Goal: Information Seeking & Learning: Compare options

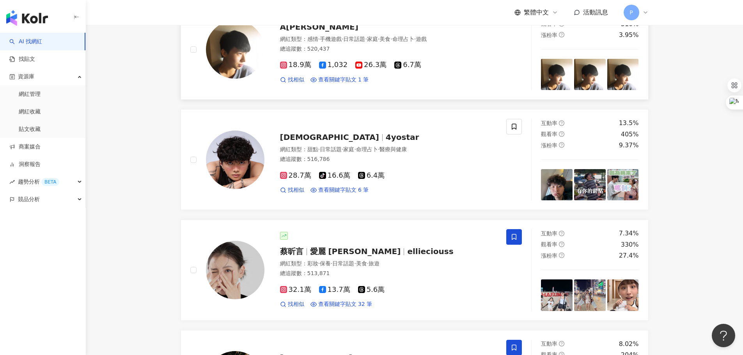
scroll to position [429, 0]
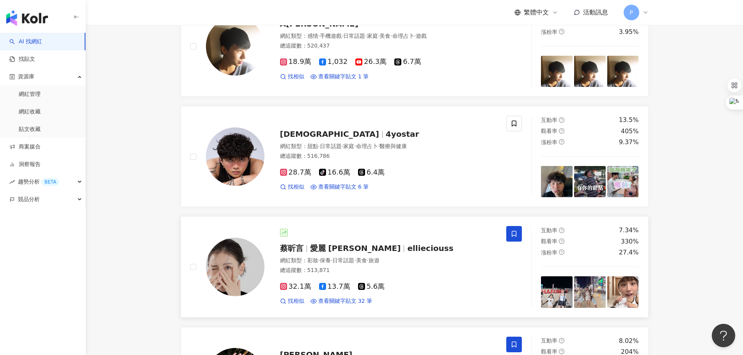
click at [324, 250] on span "愛麗 Ellie" at bounding box center [355, 248] width 91 height 9
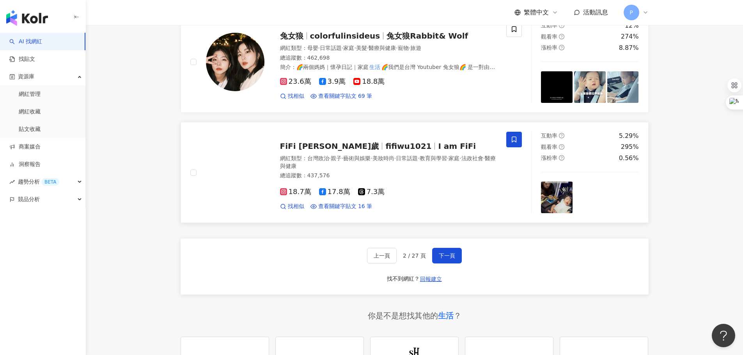
scroll to position [1248, 0]
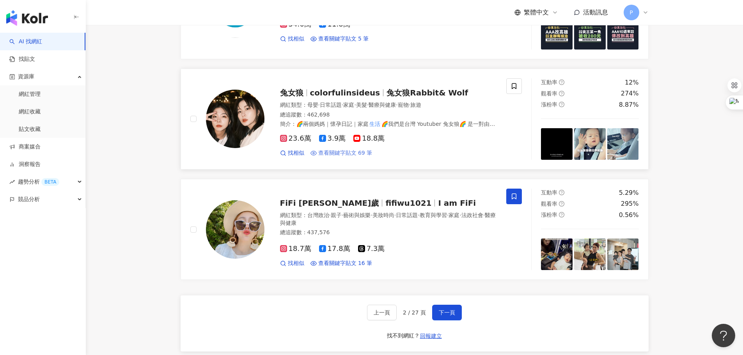
click at [341, 149] on span "查看關鍵字貼文 69 筆" at bounding box center [345, 153] width 54 height 8
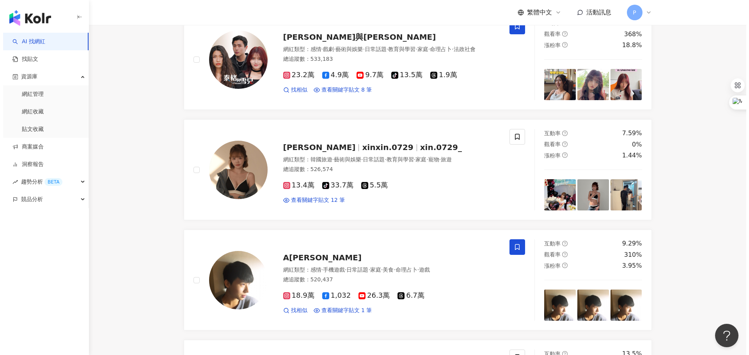
scroll to position [0, 0]
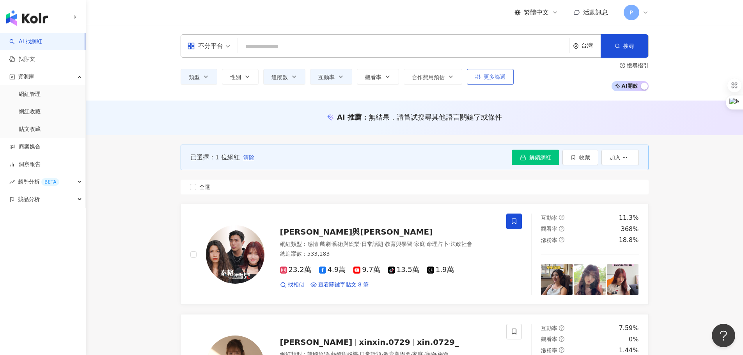
click at [493, 81] on button "更多篩選" at bounding box center [490, 77] width 47 height 16
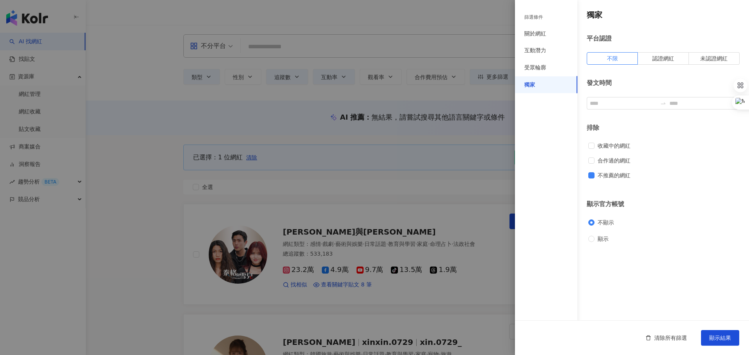
click at [536, 15] on div "篩選條件" at bounding box center [533, 17] width 19 height 7
click at [536, 28] on div "關於網紅" at bounding box center [546, 33] width 62 height 17
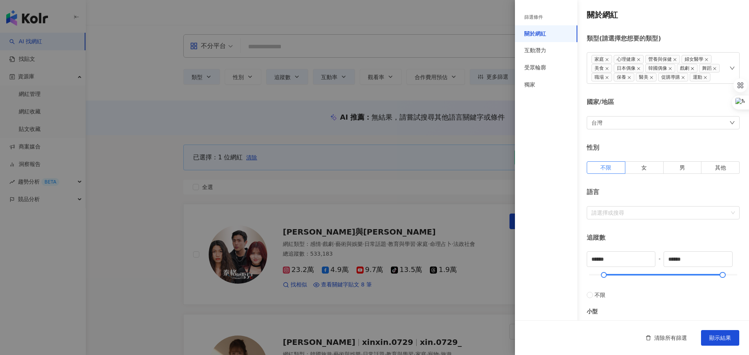
click at [693, 68] on icon "close" at bounding box center [692, 69] width 4 height 4
click at [638, 59] on icon "close" at bounding box center [638, 59] width 3 height 3
click at [671, 69] on icon "close" at bounding box center [670, 68] width 3 height 3
click at [716, 332] on button "顯示結果" at bounding box center [720, 338] width 38 height 16
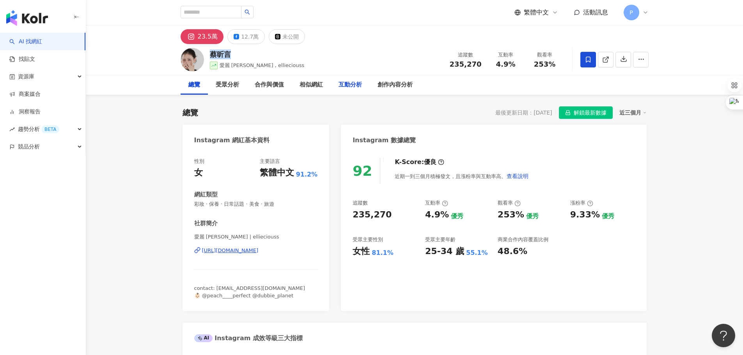
drag, startPoint x: 236, startPoint y: 55, endPoint x: 362, endPoint y: 91, distance: 131.8
click at [209, 57] on div "蔡昕言 愛麗 Ellie , ellieciouss 追蹤數 235,270 互動率 4.9% 觀看率 253%" at bounding box center [414, 59] width 499 height 31
click at [462, 155] on div "92 K-Score : 優良 近期一到三個月積極發文，且漲粉率與互動率高。 查看說明 追蹤數 235,270 互動率 4.9% 優秀 觀看率 253% 優秀…" at bounding box center [493, 230] width 305 height 161
click at [206, 36] on div "23.5萬" at bounding box center [208, 36] width 20 height 11
click at [259, 251] on div "https://www.instagram.com/ellieciouss/" at bounding box center [230, 250] width 57 height 7
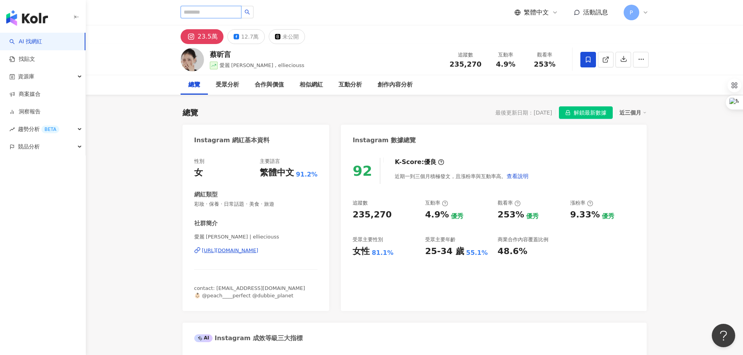
click at [208, 12] on input "search" at bounding box center [211, 12] width 61 height 12
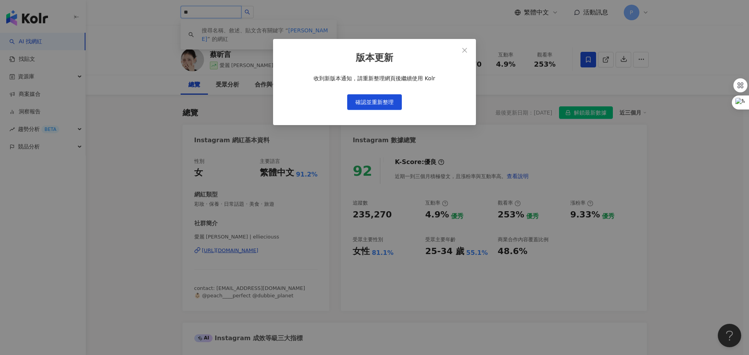
type input "**"
click at [395, 101] on button "確認並重新整理" at bounding box center [374, 102] width 55 height 16
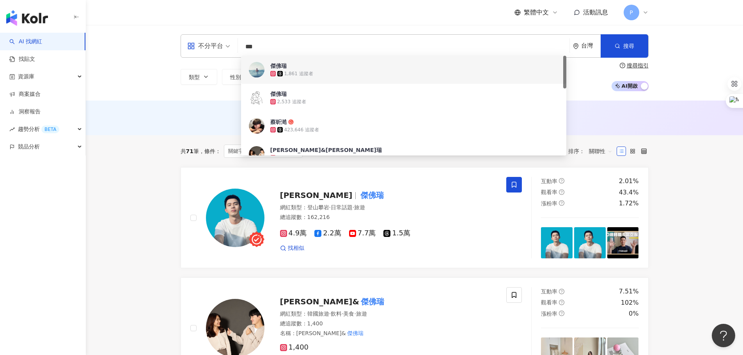
click at [280, 50] on input "***" at bounding box center [403, 46] width 325 height 15
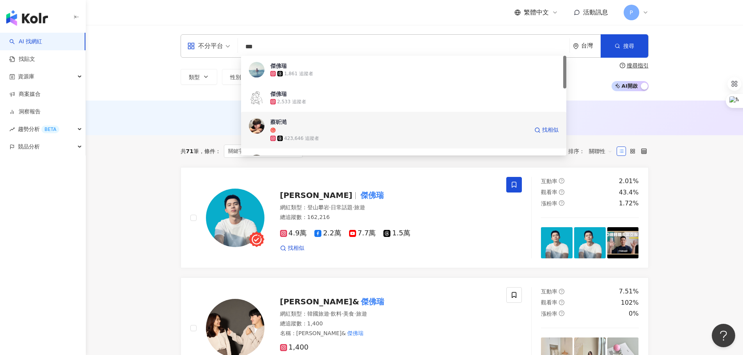
click at [319, 125] on span "蔡昕澔" at bounding box center [399, 126] width 258 height 16
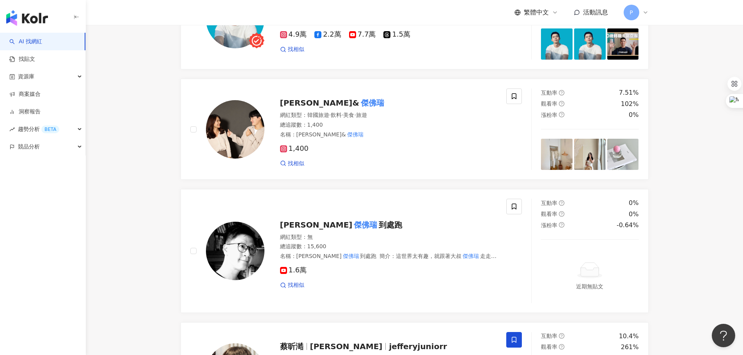
scroll to position [195, 0]
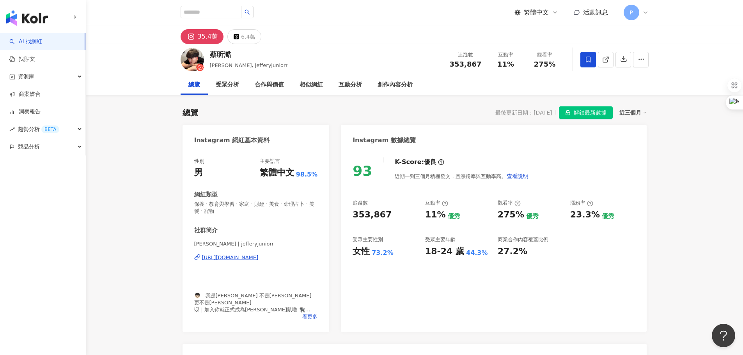
click at [227, 259] on div "https://www.instagram.com/jefferyjuniorr/" at bounding box center [230, 257] width 57 height 7
click at [320, 89] on div "相似網紅" at bounding box center [311, 84] width 23 height 9
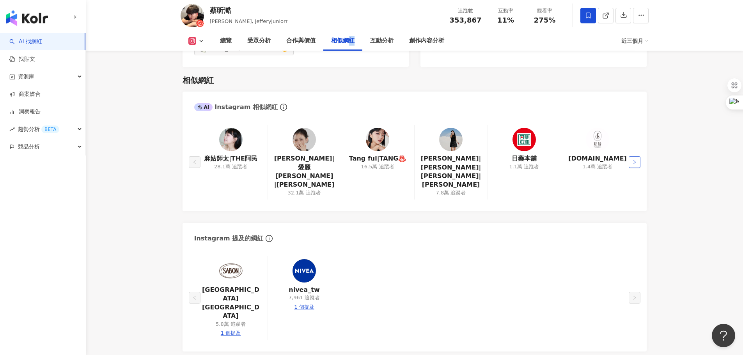
click at [635, 160] on icon "right" at bounding box center [634, 162] width 5 height 5
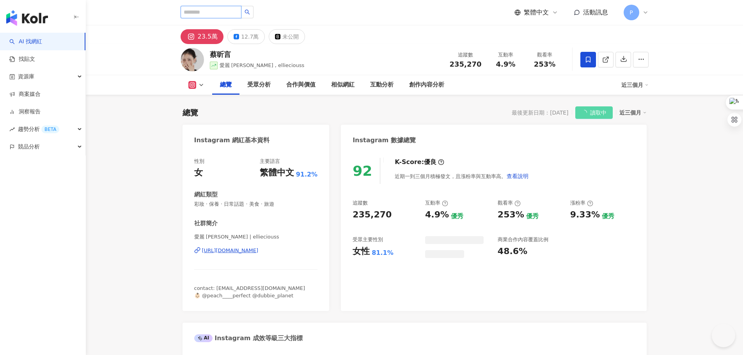
click at [225, 11] on input "search" at bounding box center [211, 12] width 61 height 12
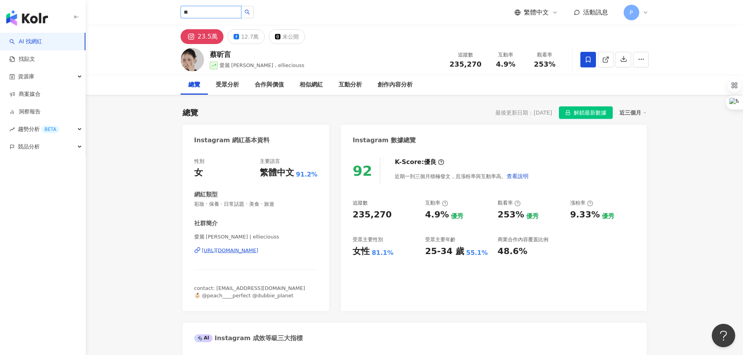
type input "**"
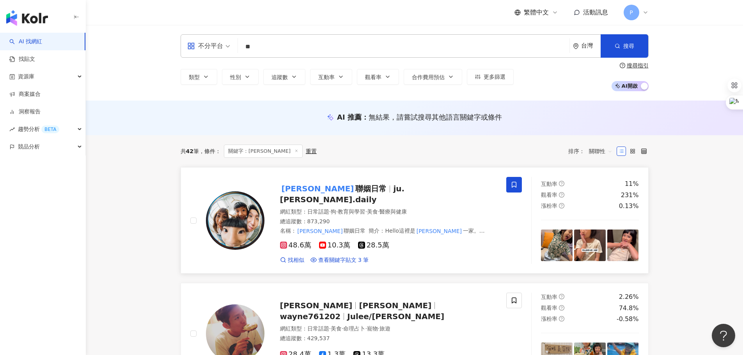
click at [372, 193] on span "ju.[PERSON_NAME].daily" at bounding box center [342, 194] width 125 height 20
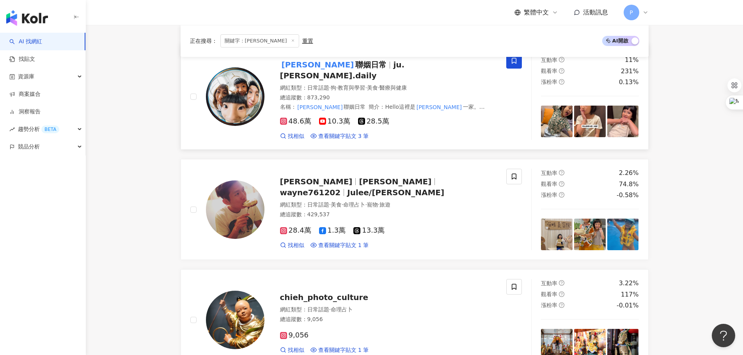
scroll to position [117, 0]
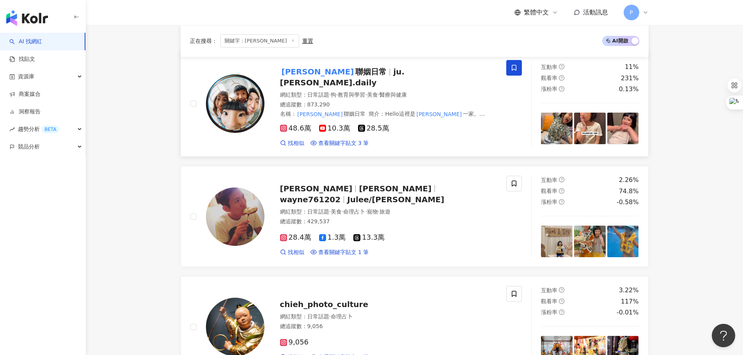
click at [350, 80] on span "ju.[PERSON_NAME].daily" at bounding box center [342, 77] width 125 height 20
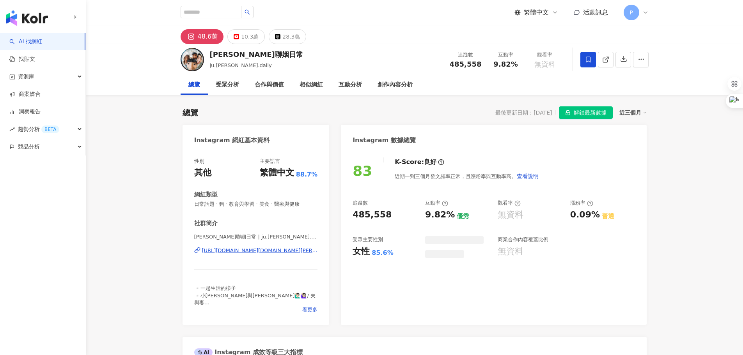
click at [276, 253] on div "[URL][DOMAIN_NAME][DOMAIN_NAME][PERSON_NAME]" at bounding box center [260, 250] width 116 height 7
drag, startPoint x: 295, startPoint y: 82, endPoint x: 314, endPoint y: 95, distance: 23.0
click at [295, 82] on div "相似網紅" at bounding box center [311, 85] width 39 height 20
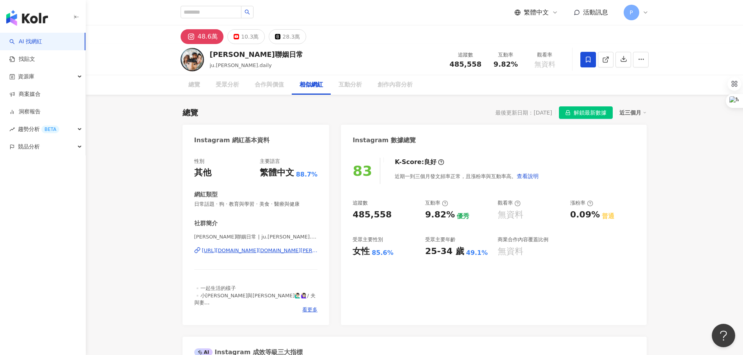
scroll to position [1274, 0]
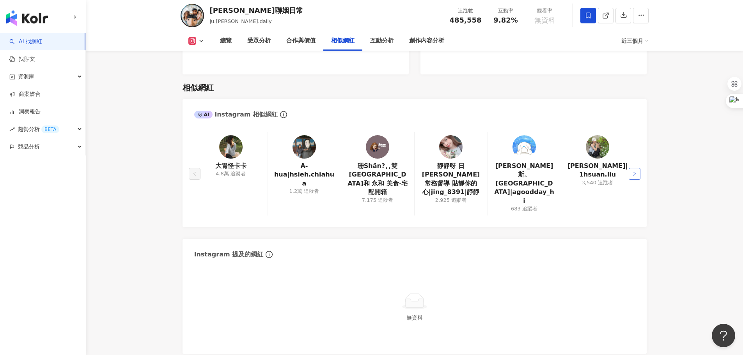
click at [629, 168] on button "button" at bounding box center [635, 174] width 12 height 12
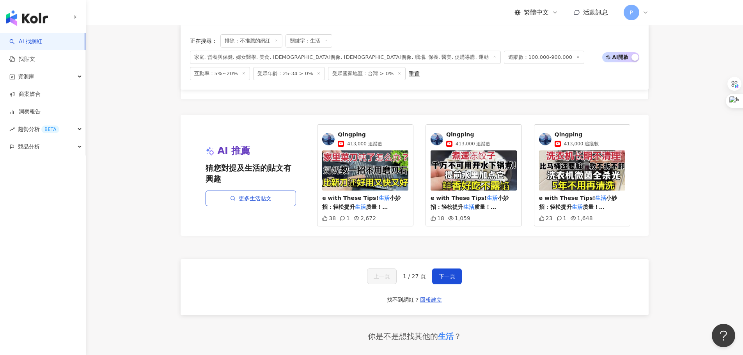
scroll to position [1443, 0]
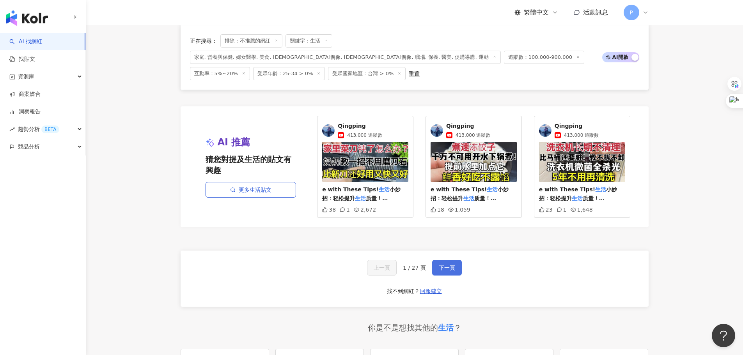
click at [439, 265] on span "下一頁" at bounding box center [447, 268] width 16 height 6
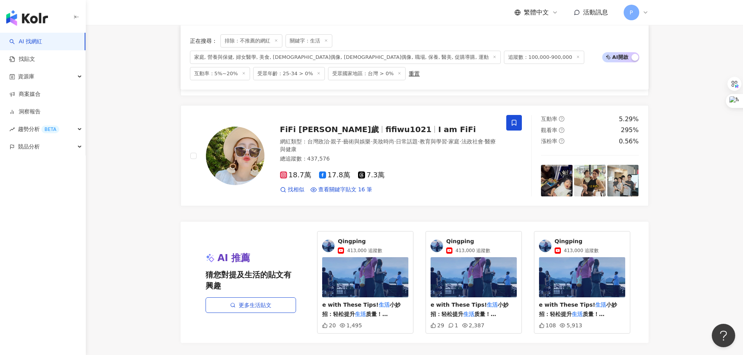
scroll to position [1363, 0]
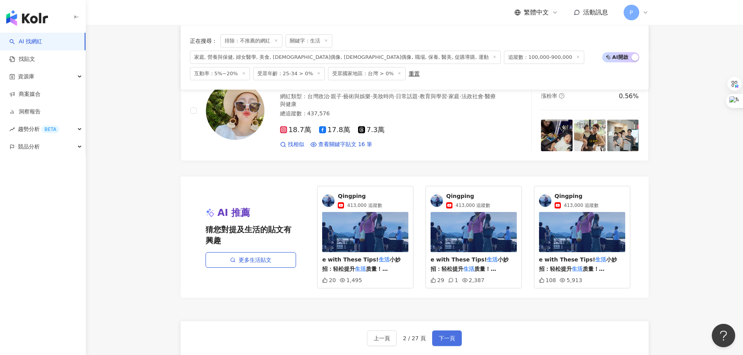
click at [438, 331] on button "下一頁" at bounding box center [447, 339] width 30 height 16
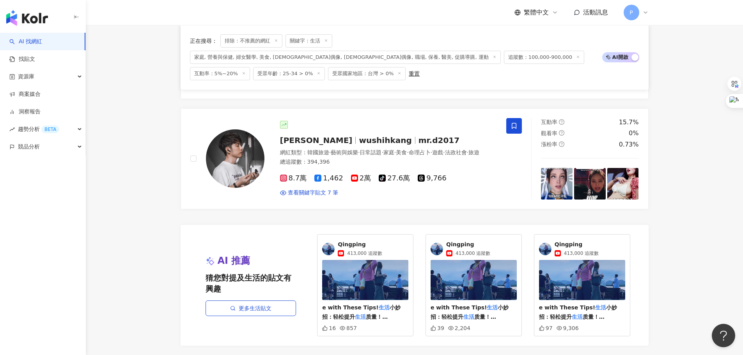
scroll to position [1404, 0]
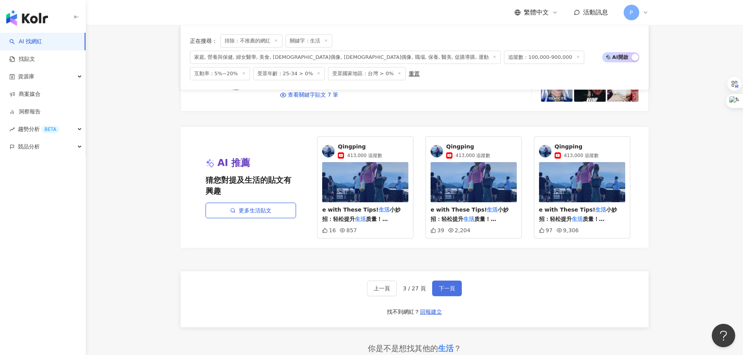
click at [436, 281] on button "下一頁" at bounding box center [447, 289] width 30 height 16
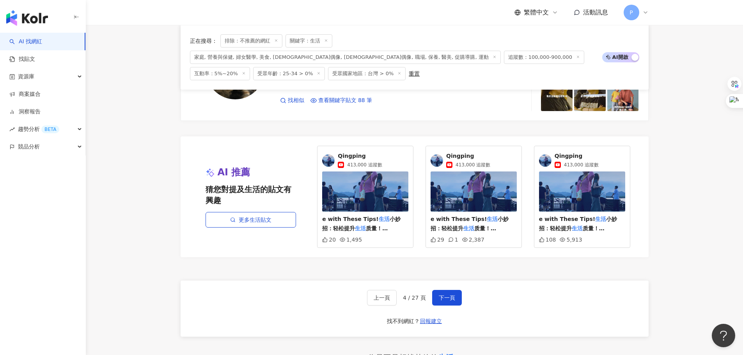
scroll to position [1409, 0]
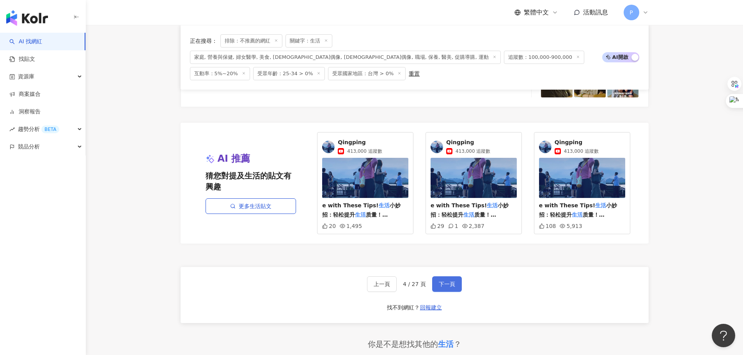
click at [442, 277] on button "下一頁" at bounding box center [447, 285] width 30 height 16
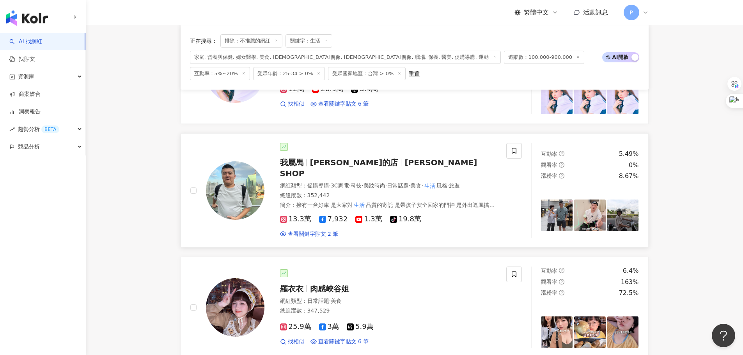
scroll to position [195, 0]
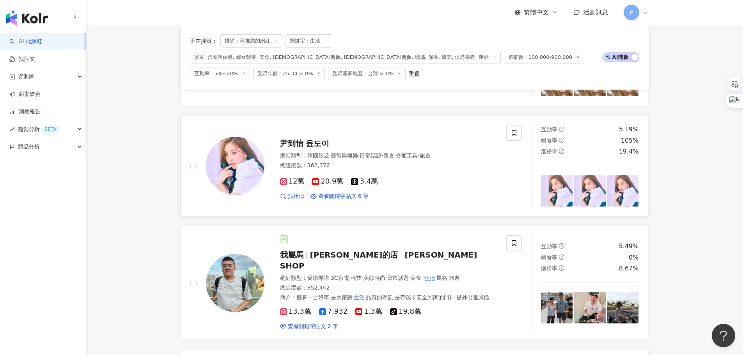
click at [312, 139] on span "尹到怡 윤도이" at bounding box center [305, 143] width 50 height 9
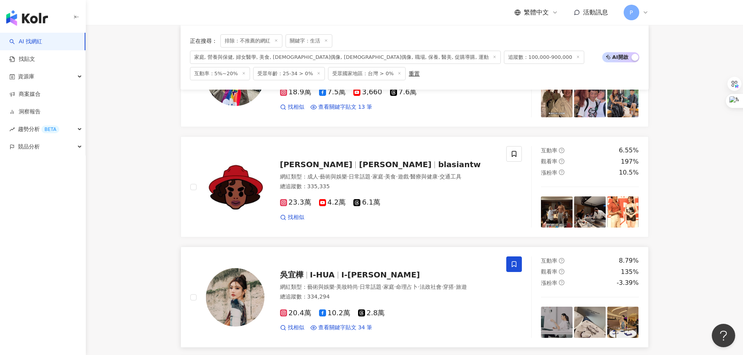
scroll to position [780, 0]
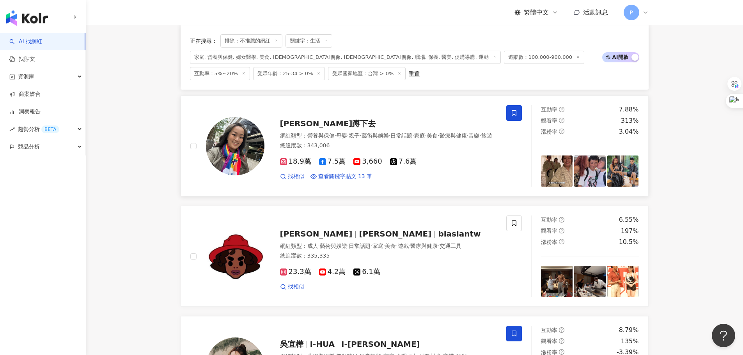
click at [311, 119] on span "凱莉蹲下去" at bounding box center [328, 123] width 96 height 9
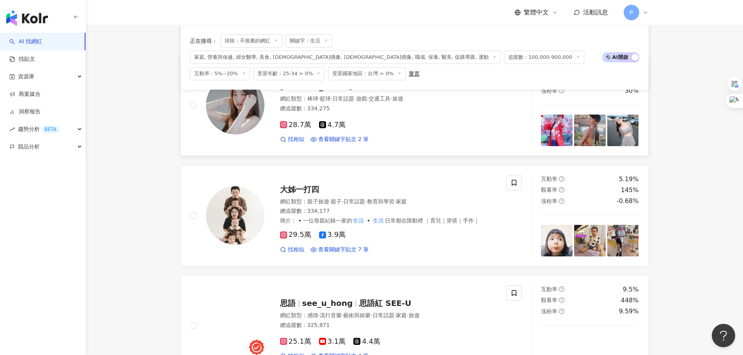
scroll to position [1170, 0]
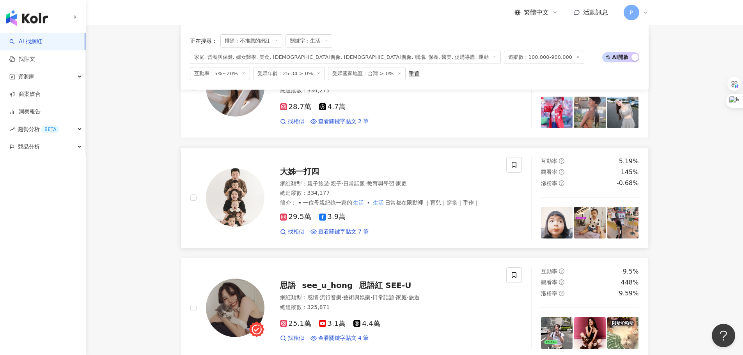
click at [310, 167] on span "大姊一打四" at bounding box center [299, 171] width 39 height 9
click at [307, 167] on span "大姊一打四" at bounding box center [299, 171] width 39 height 9
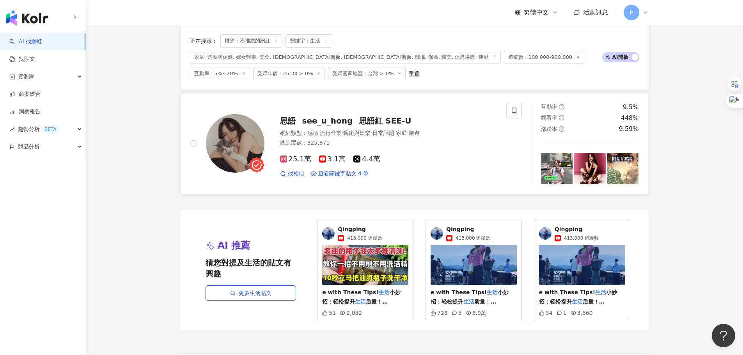
scroll to position [1326, 0]
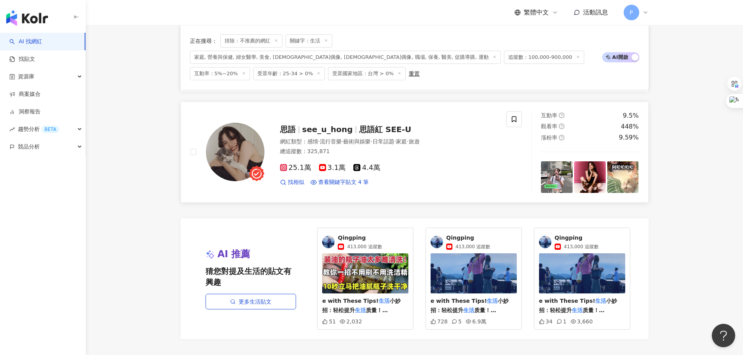
click at [449, 158] on div "25.1萬 3.1萬 4.4萬 找相似 查看關鍵字貼文 4 筆" at bounding box center [388, 172] width 217 height 29
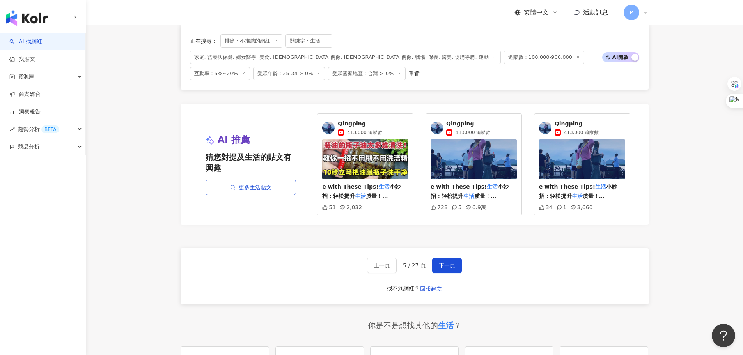
scroll to position [1482, 0]
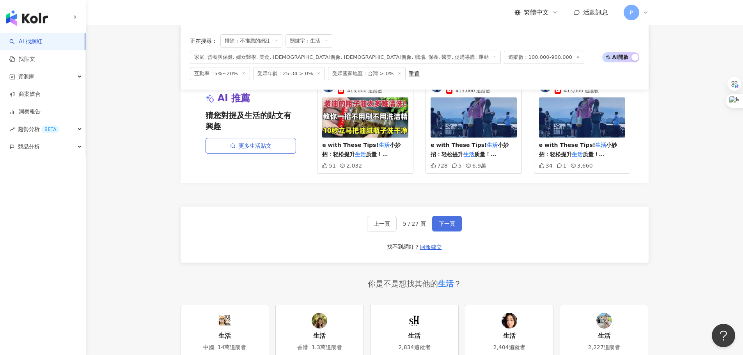
click at [435, 216] on button "下一頁" at bounding box center [447, 224] width 30 height 16
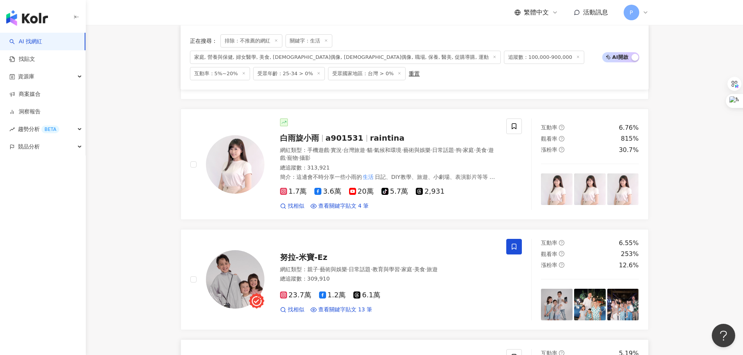
scroll to position [117, 0]
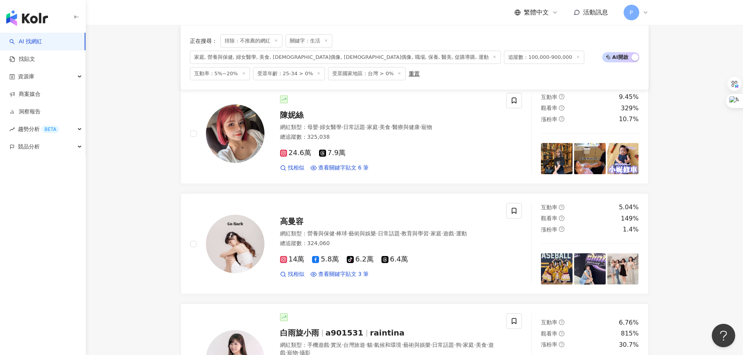
drag, startPoint x: 387, startPoint y: 41, endPoint x: 399, endPoint y: 41, distance: 12.1
click at [387, 51] on span "家庭, 營養與保健, 婦女醫學, 美食, 日本偶像, 韓國偶像, 職場, 保養, 醫美, 促購導購, 運動" at bounding box center [345, 57] width 311 height 13
click at [428, 51] on span "家庭, 營養與保健, 婦女醫學, 美食, 日本偶像, 韓國偶像, 職場, 保養, 醫美, 促購導購, 運動" at bounding box center [345, 57] width 311 height 13
click at [498, 51] on span "家庭, 營養與保健, 婦女醫學, 美食, 日本偶像, 韓國偶像, 職場, 保養, 醫美, 促購導購, 運動" at bounding box center [345, 57] width 311 height 13
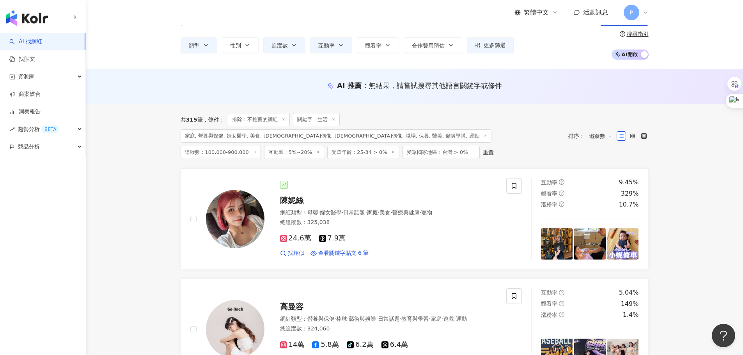
scroll to position [0, 0]
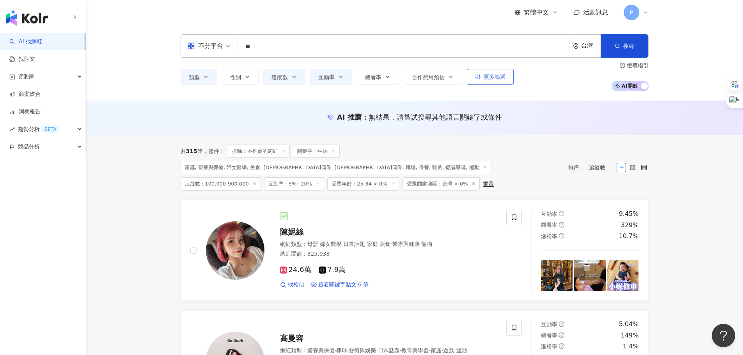
click at [497, 80] on span "更多篩選" at bounding box center [495, 77] width 22 height 6
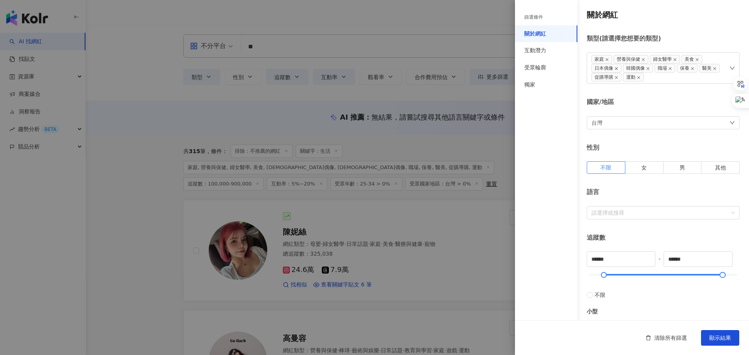
click at [614, 67] on icon "close" at bounding box center [616, 69] width 4 height 4
click at [616, 69] on icon "close" at bounding box center [616, 68] width 3 height 3
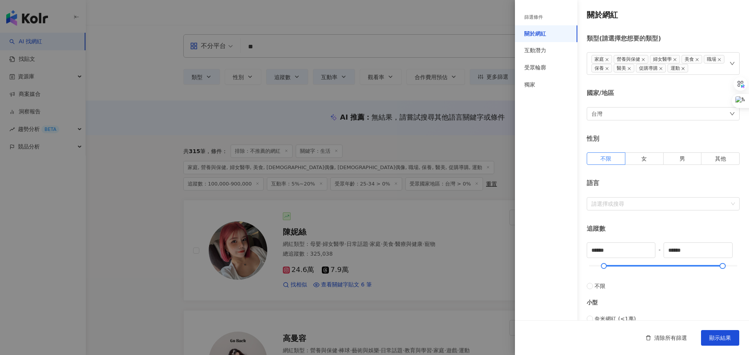
click at [685, 69] on icon "close" at bounding box center [683, 69] width 4 height 4
click at [697, 60] on icon "close" at bounding box center [696, 59] width 3 height 3
click at [674, 60] on icon "close" at bounding box center [675, 60] width 4 height 4
click at [664, 60] on icon "close" at bounding box center [666, 60] width 4 height 4
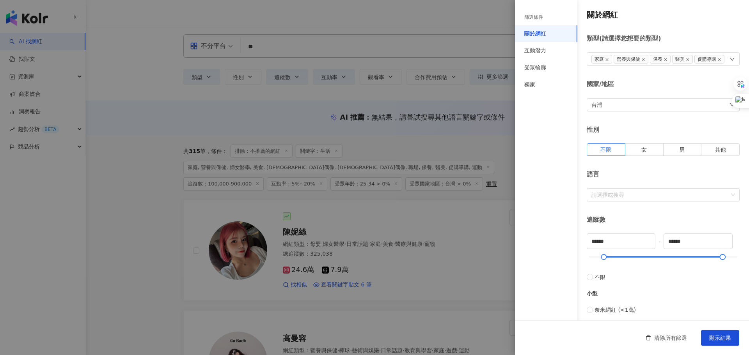
click at [668, 60] on span "保養" at bounding box center [660, 59] width 21 height 9
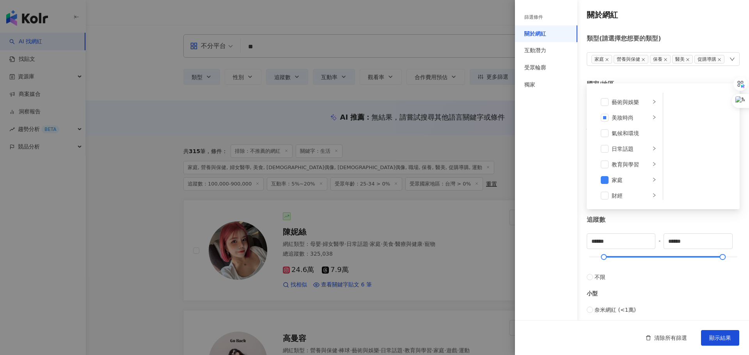
click at [667, 59] on span "保養" at bounding box center [660, 59] width 21 height 9
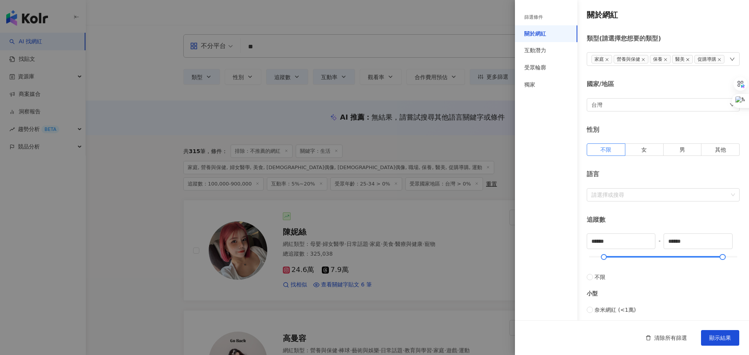
click at [665, 60] on icon "close" at bounding box center [666, 60] width 4 height 4
click at [665, 58] on icon "close" at bounding box center [666, 60] width 4 height 4
drag, startPoint x: 725, startPoint y: 335, endPoint x: 721, endPoint y: 336, distance: 4.1
click at [725, 335] on span "顯示結果" at bounding box center [720, 338] width 22 height 6
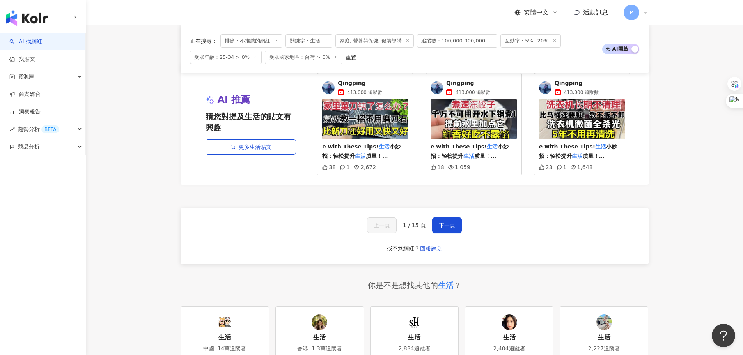
scroll to position [1482, 0]
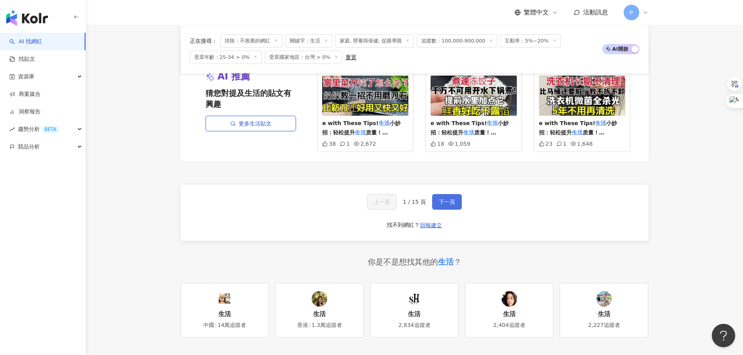
click at [440, 199] on span "下一頁" at bounding box center [447, 202] width 16 height 6
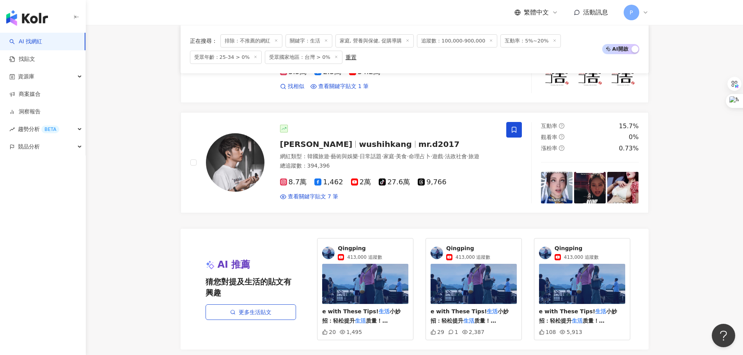
scroll to position [1404, 0]
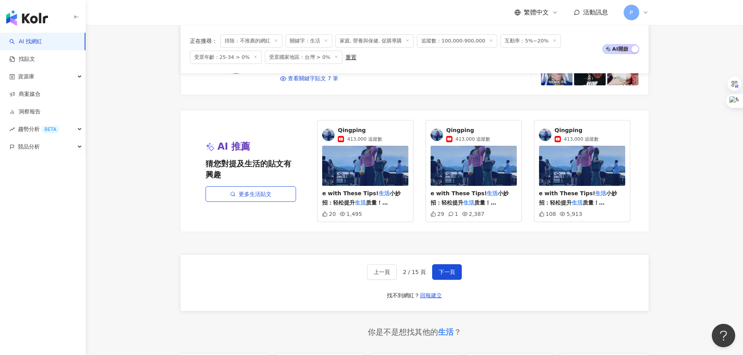
drag, startPoint x: 409, startPoint y: 273, endPoint x: 423, endPoint y: 273, distance: 14.4
click at [410, 273] on span "2 / 15 頁" at bounding box center [414, 272] width 23 height 6
click at [448, 272] on span "下一頁" at bounding box center [447, 272] width 16 height 6
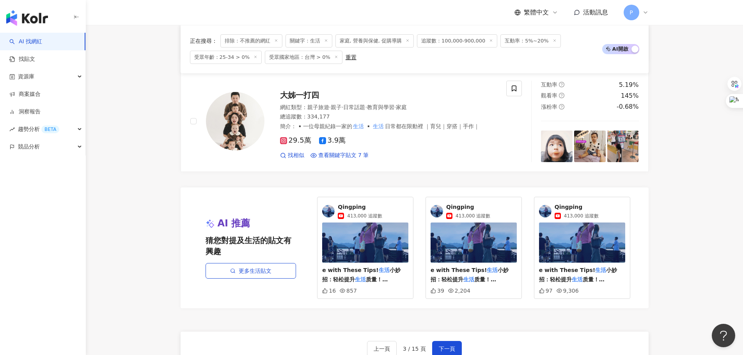
scroll to position [1490, 0]
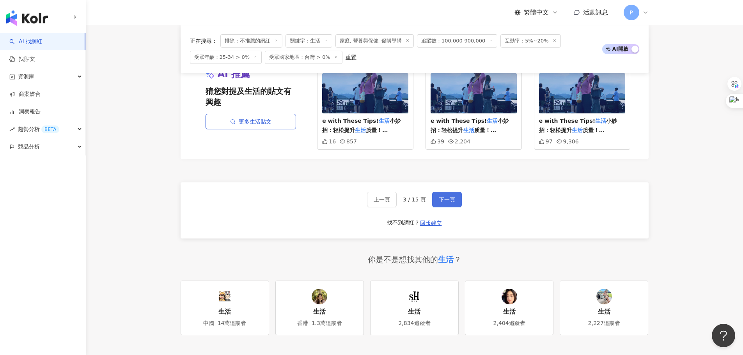
click at [440, 199] on span "下一頁" at bounding box center [447, 200] width 16 height 6
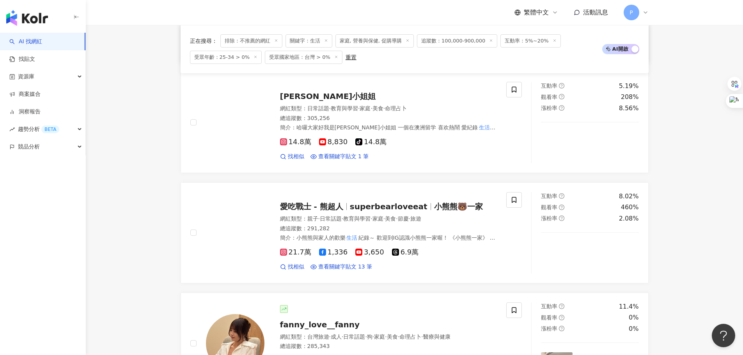
scroll to position [554, 0]
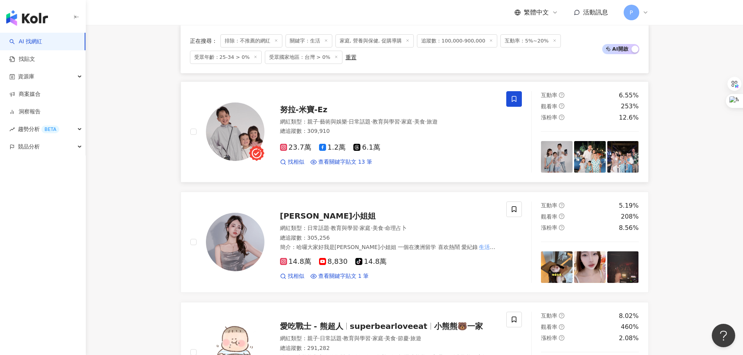
click at [306, 106] on span "努拉-米寶-Ez" at bounding box center [304, 109] width 48 height 9
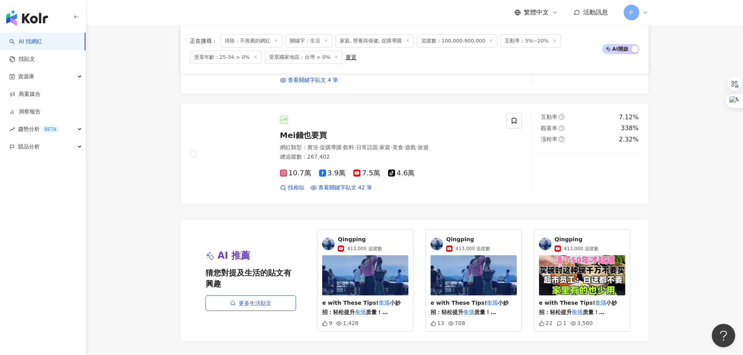
scroll to position [1451, 0]
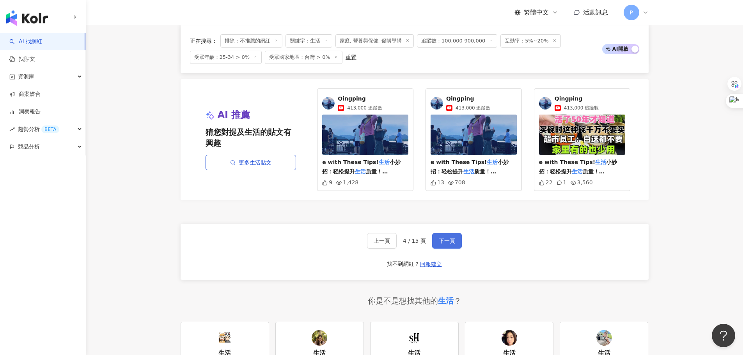
drag, startPoint x: 436, startPoint y: 242, endPoint x: 439, endPoint y: 238, distance: 4.7
click at [436, 242] on button "下一頁" at bounding box center [447, 241] width 30 height 16
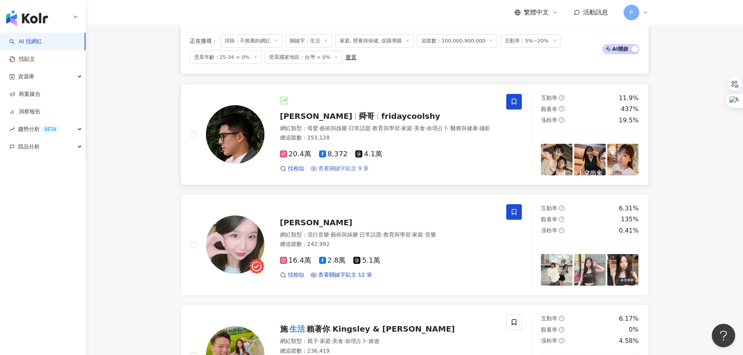
scroll to position [663, 0]
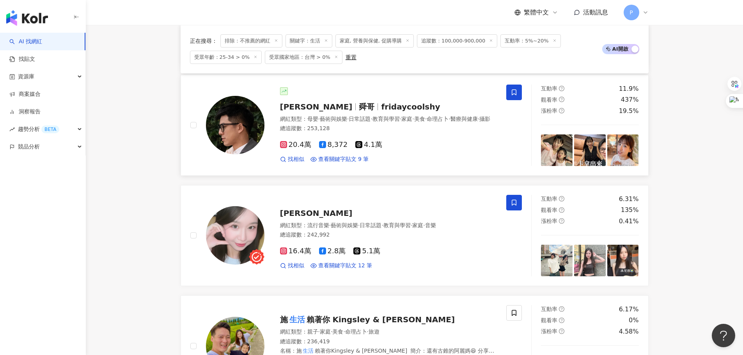
click at [381, 102] on span "fridaycoolshy" at bounding box center [410, 106] width 59 height 9
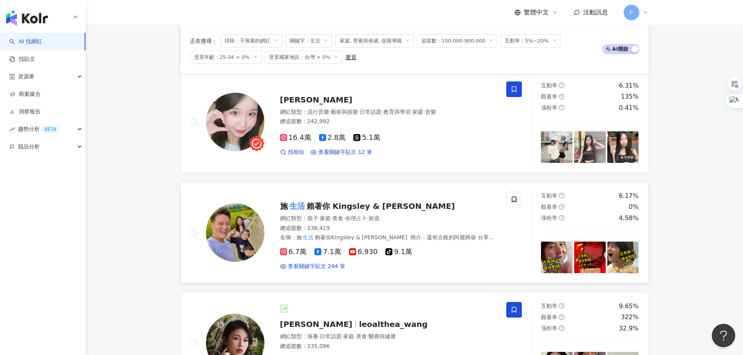
scroll to position [819, 0]
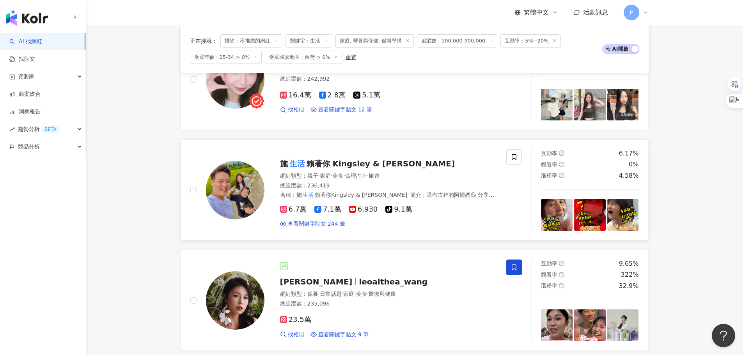
click at [369, 169] on span "賴著你 Kingsley & Laisley" at bounding box center [381, 163] width 149 height 9
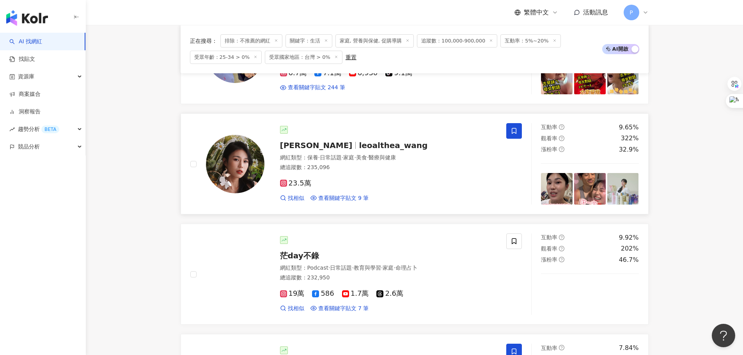
scroll to position [936, 0]
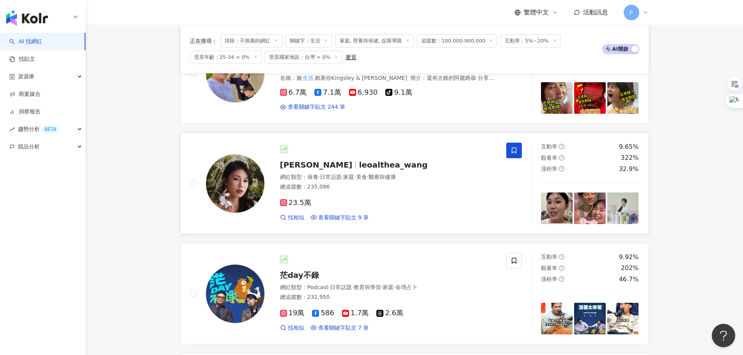
click at [359, 170] on span "leoalthea_wang" at bounding box center [393, 164] width 69 height 9
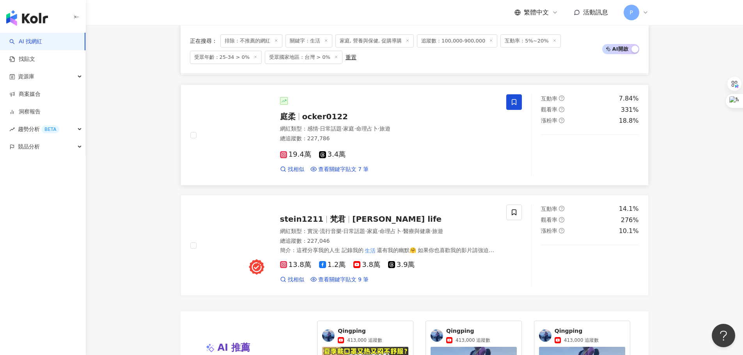
scroll to position [1209, 0]
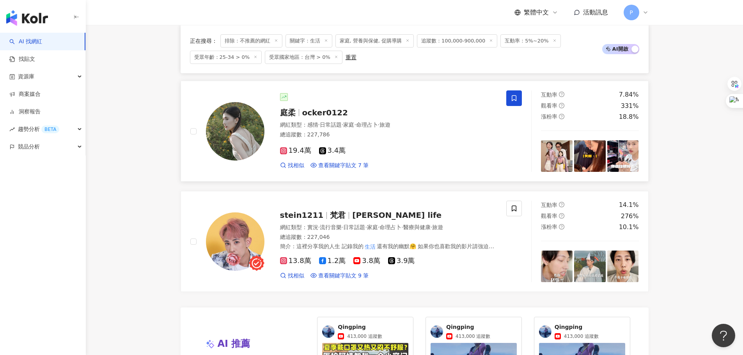
click at [316, 113] on span "ocker0122" at bounding box center [325, 112] width 46 height 9
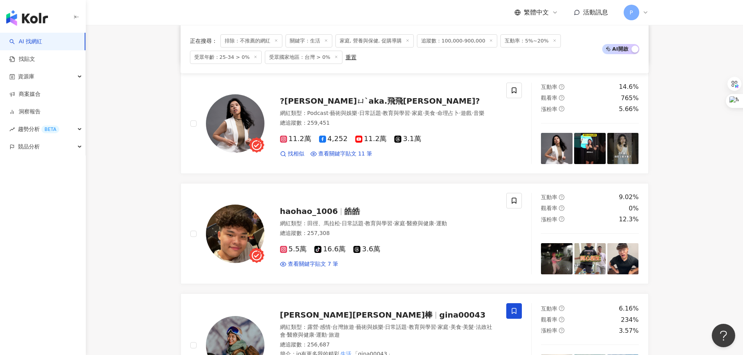
scroll to position [156, 0]
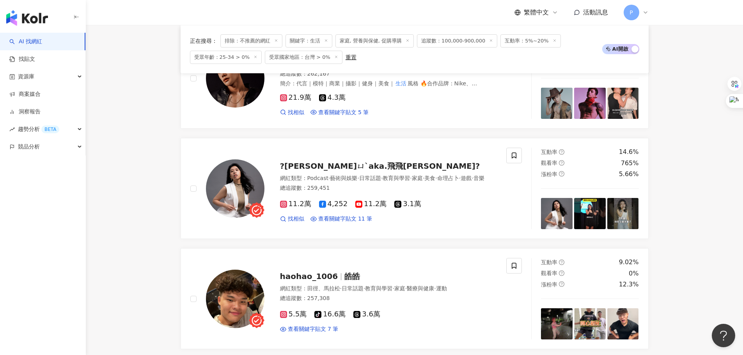
click at [459, 43] on span "追蹤數：100,000-900,000" at bounding box center [457, 40] width 80 height 13
click at [449, 46] on span "追蹤數：100,000-900,000" at bounding box center [457, 40] width 80 height 13
click at [449, 41] on span "追蹤數：100,000-900,000" at bounding box center [457, 40] width 80 height 13
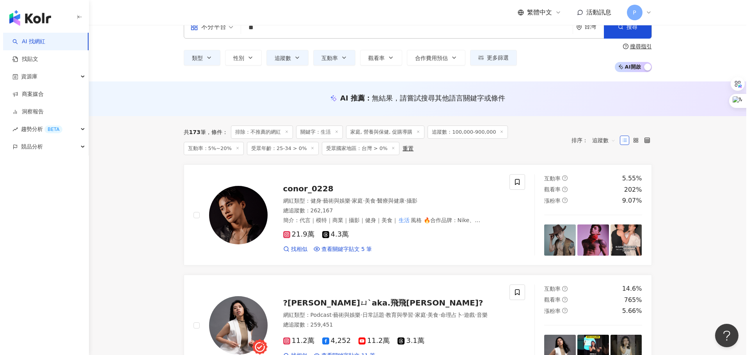
scroll to position [0, 0]
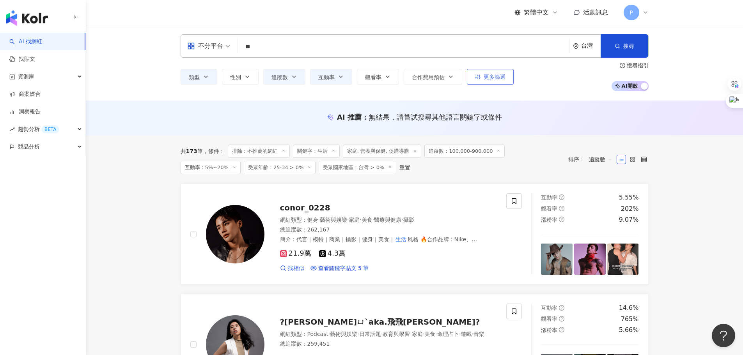
click at [475, 78] on icon "button" at bounding box center [477, 76] width 5 height 5
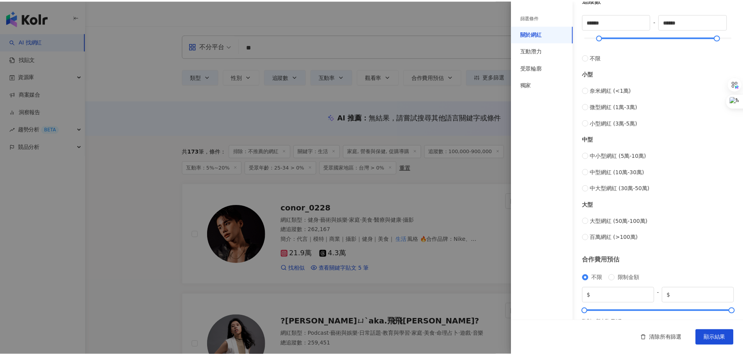
scroll to position [234, 0]
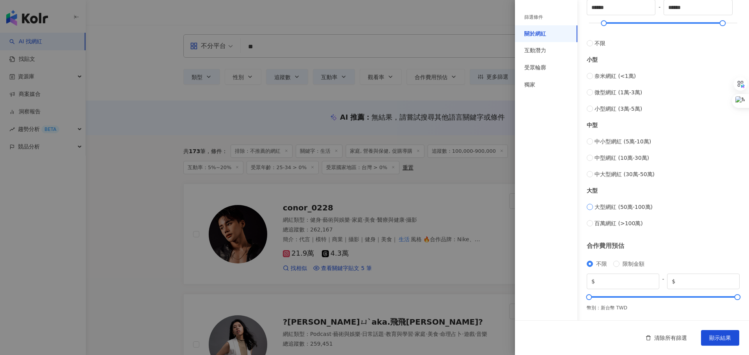
click at [633, 207] on span "大型網紅 (50萬-100萬)" at bounding box center [623, 207] width 58 height 9
type input "******"
click at [717, 333] on button "顯示結果" at bounding box center [720, 338] width 38 height 16
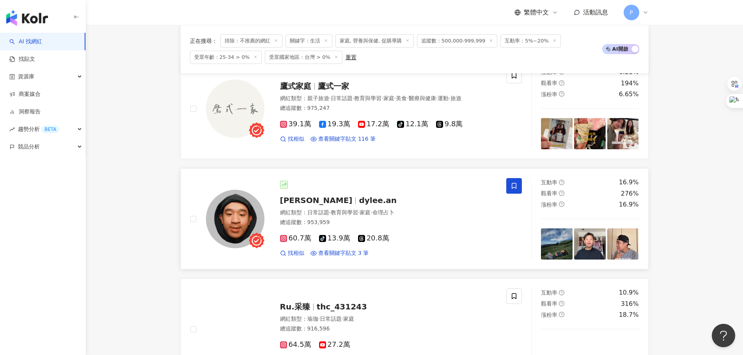
scroll to position [156, 0]
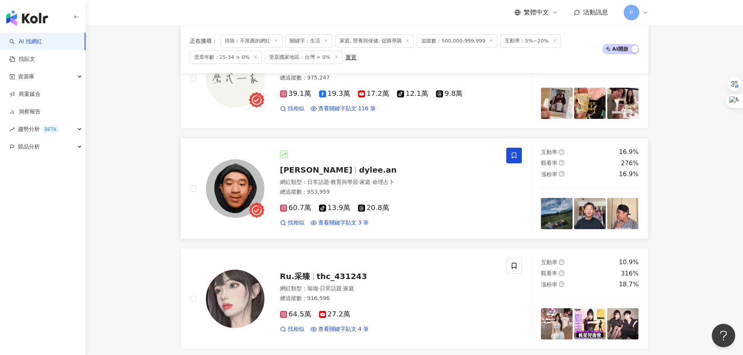
click at [314, 166] on span "滌綸木子李" at bounding box center [316, 169] width 73 height 9
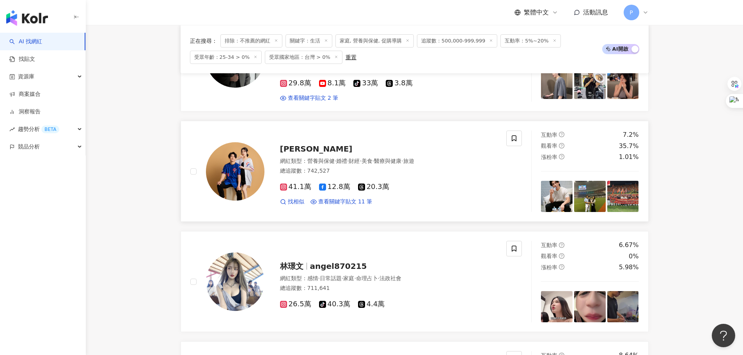
scroll to position [624, 0]
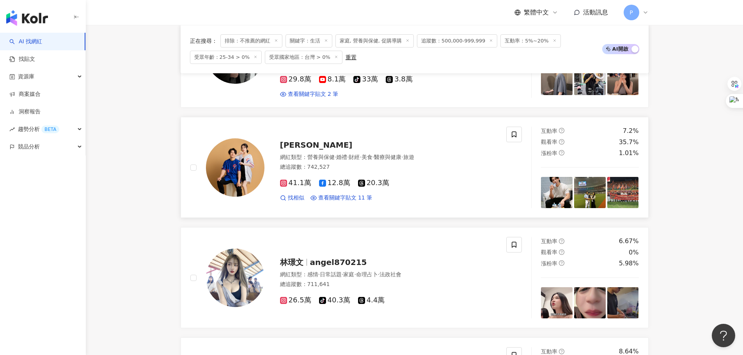
click at [411, 140] on div "[PERSON_NAME]" at bounding box center [388, 145] width 217 height 11
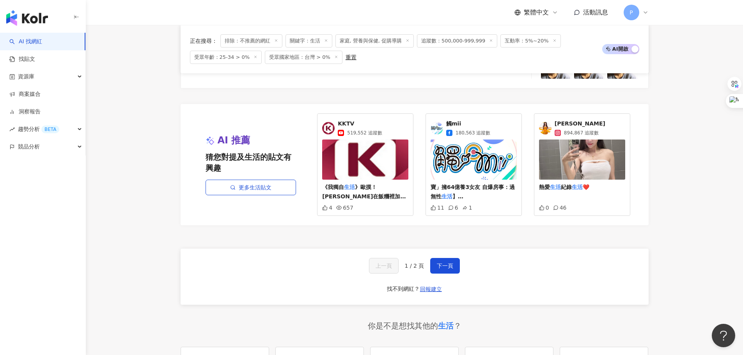
scroll to position [1521, 0]
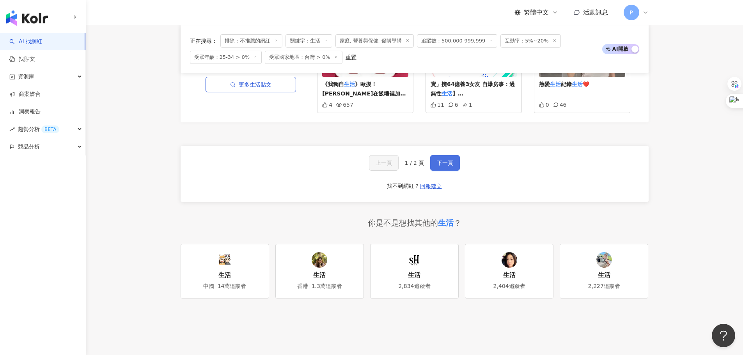
click at [445, 160] on span "下一頁" at bounding box center [445, 163] width 16 height 6
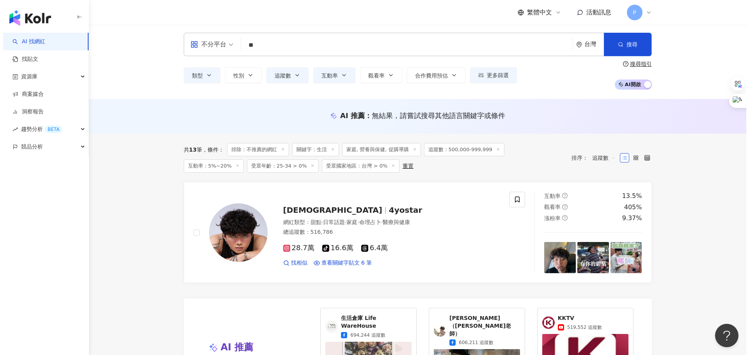
scroll to position [0, 0]
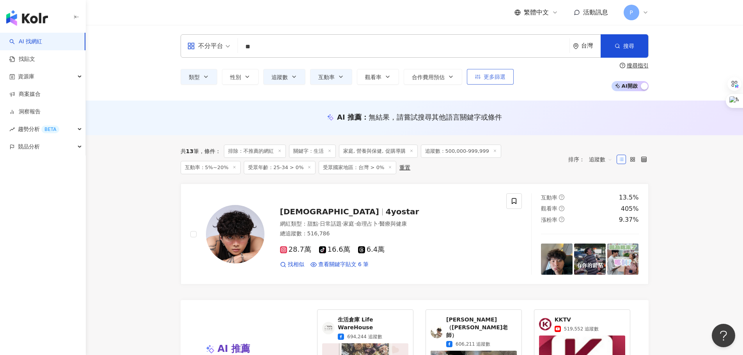
click at [479, 79] on icon "button" at bounding box center [477, 77] width 5 height 5
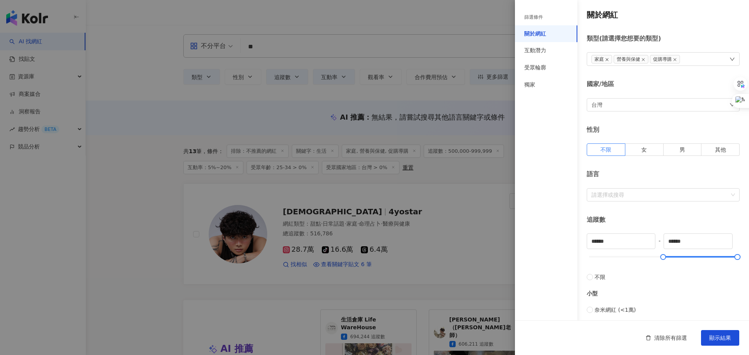
click at [606, 61] on icon "close" at bounding box center [607, 60] width 4 height 4
click at [722, 340] on span "顯示結果" at bounding box center [720, 338] width 22 height 6
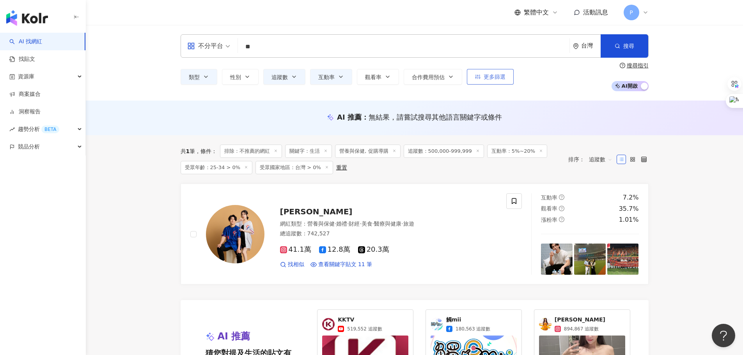
click at [484, 74] on span "更多篩選" at bounding box center [495, 77] width 22 height 6
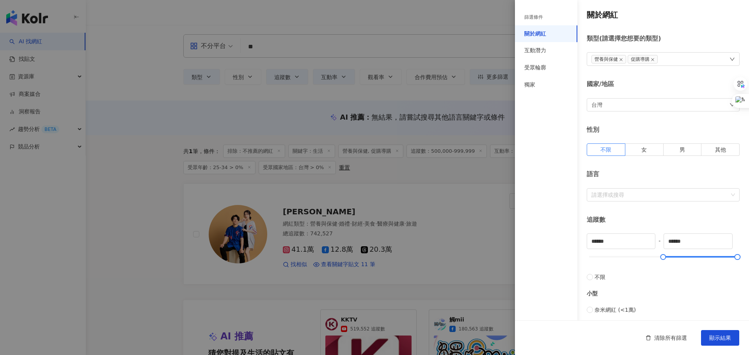
click at [695, 56] on div "營養與保健 促購導購" at bounding box center [663, 59] width 153 height 14
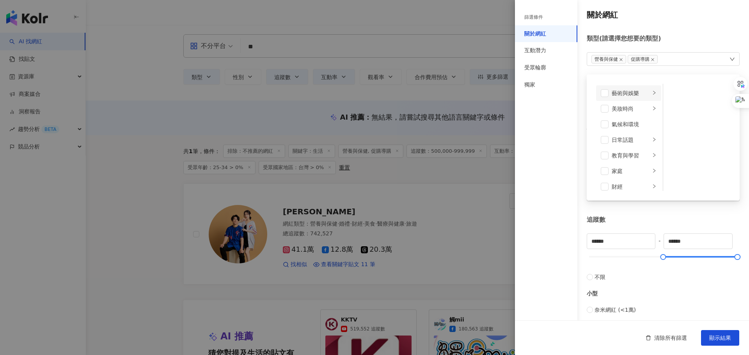
click at [628, 93] on div "藝術與娛樂" at bounding box center [631, 93] width 39 height 9
click at [633, 110] on div "美妝時尚" at bounding box center [631, 109] width 39 height 9
click at [682, 95] on div "保養" at bounding box center [702, 93] width 45 height 9
click at [694, 138] on div "彩妝" at bounding box center [702, 140] width 45 height 9
click at [691, 153] on div "醫美" at bounding box center [702, 155] width 45 height 9
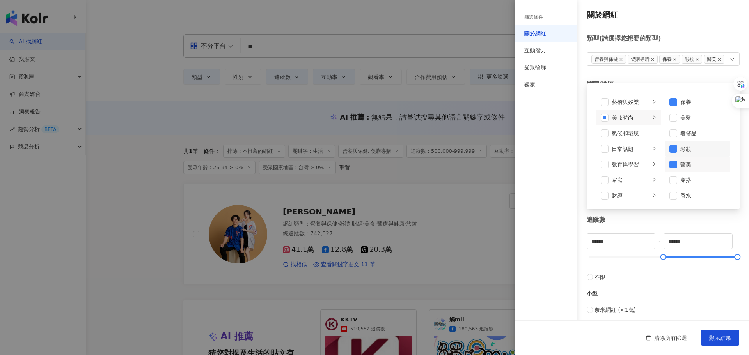
click at [686, 145] on div "彩妝" at bounding box center [702, 149] width 45 height 9
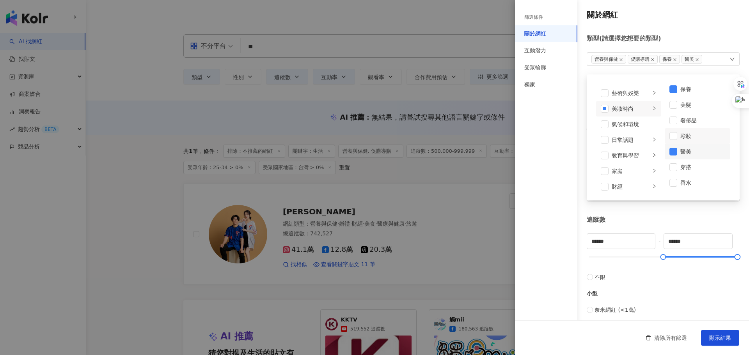
scroll to position [5, 0]
click at [619, 127] on div "氣候和環境" at bounding box center [634, 124] width 45 height 9
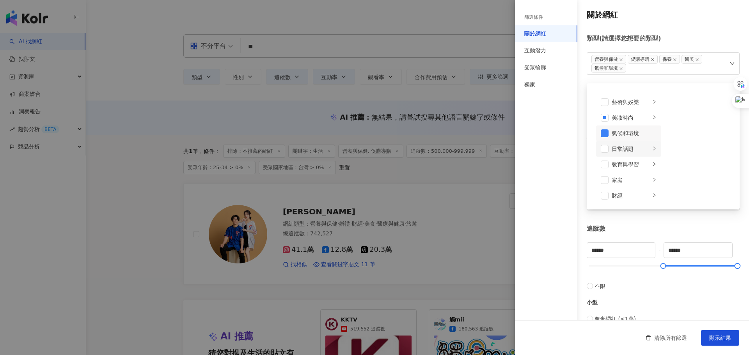
click at [630, 152] on div "日常話題" at bounding box center [631, 149] width 39 height 9
click at [620, 162] on div "教育與學習" at bounding box center [631, 164] width 39 height 9
click at [627, 138] on div "家庭" at bounding box center [631, 141] width 39 height 9
click at [681, 115] on div "親子" at bounding box center [702, 118] width 45 height 9
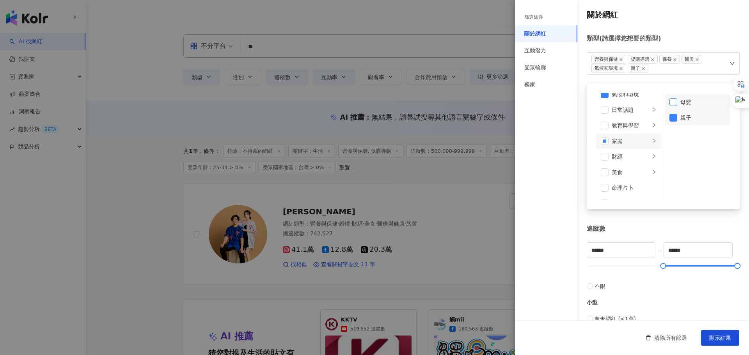
click at [669, 101] on span at bounding box center [673, 102] width 8 height 8
click at [624, 158] on div "財經" at bounding box center [631, 157] width 39 height 9
click at [633, 140] on li "美食" at bounding box center [628, 134] width 65 height 16
click at [634, 134] on div "美食" at bounding box center [631, 133] width 39 height 9
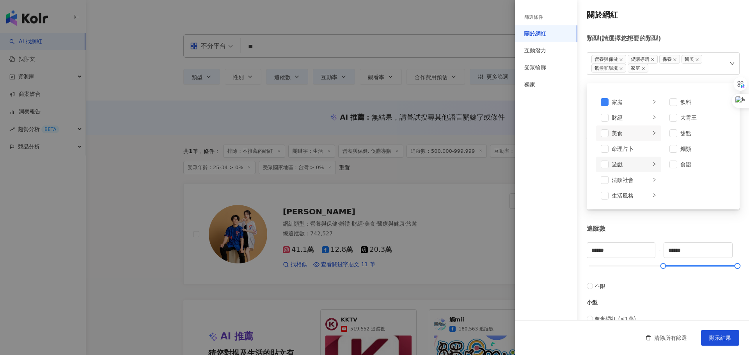
click at [626, 165] on div "遊戲" at bounding box center [631, 164] width 39 height 9
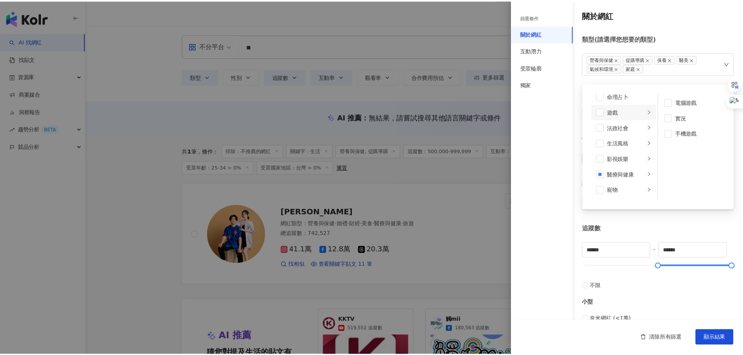
scroll to position [117, 0]
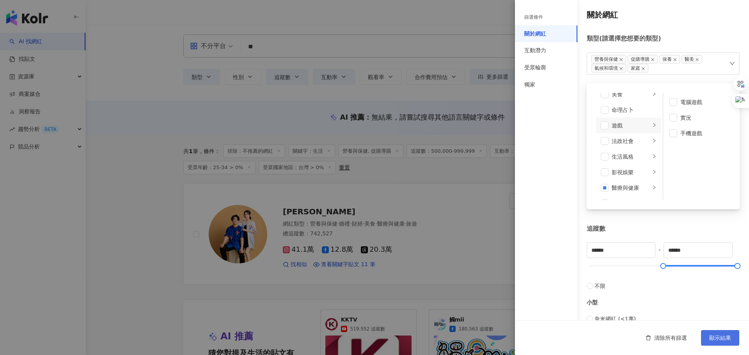
click at [720, 335] on span "顯示結果" at bounding box center [720, 338] width 22 height 6
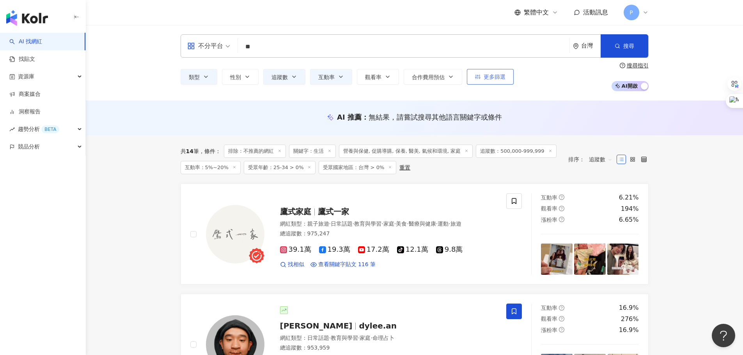
click at [487, 80] on span "更多篩選" at bounding box center [495, 77] width 22 height 6
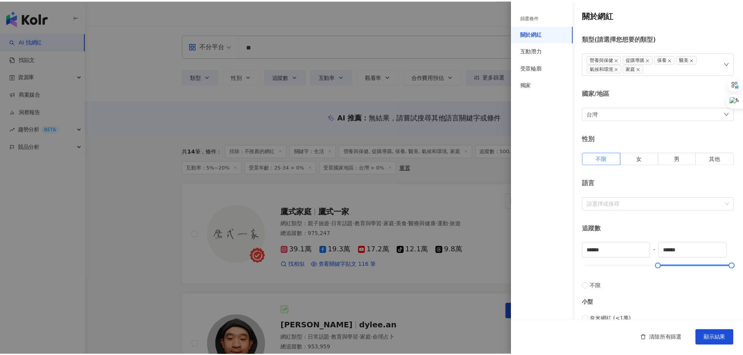
scroll to position [243, 0]
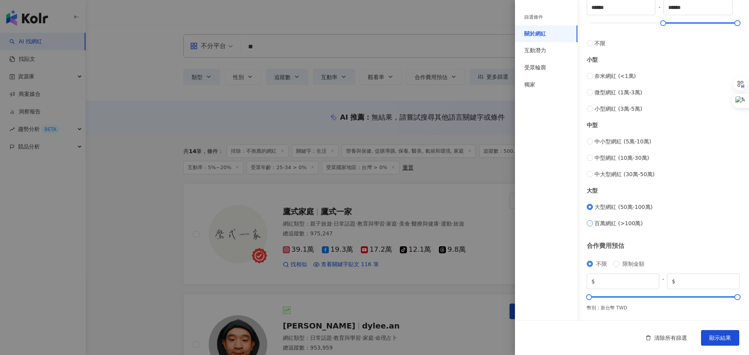
drag, startPoint x: 598, startPoint y: 216, endPoint x: 598, endPoint y: 222, distance: 6.2
click at [598, 217] on div "大型網紅 (50萬-100萬) 百萬網紅 (>100萬)" at bounding box center [663, 215] width 153 height 25
click at [598, 223] on span "百萬網紅 (>100萬)" at bounding box center [618, 223] width 48 height 9
type input "*******"
type input "*********"
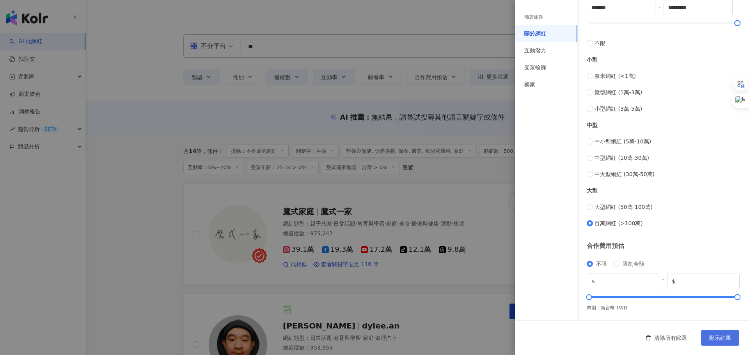
click at [720, 339] on span "顯示結果" at bounding box center [720, 338] width 22 height 6
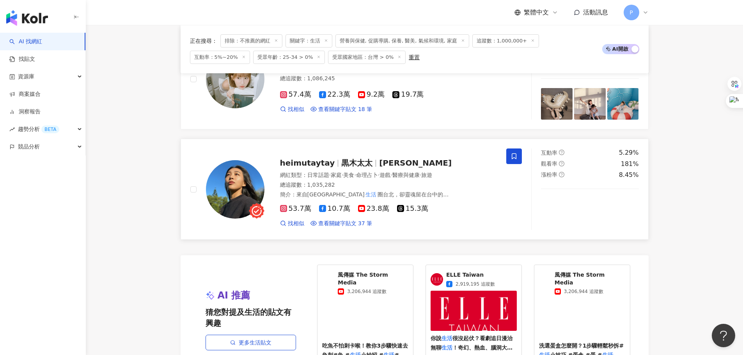
scroll to position [936, 0]
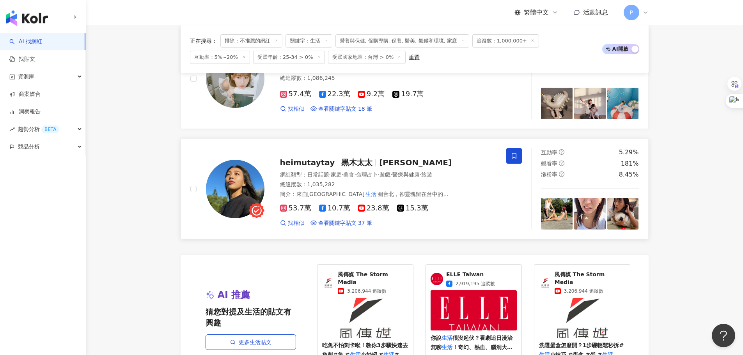
click at [394, 159] on span "黑木太太" at bounding box center [415, 162] width 73 height 9
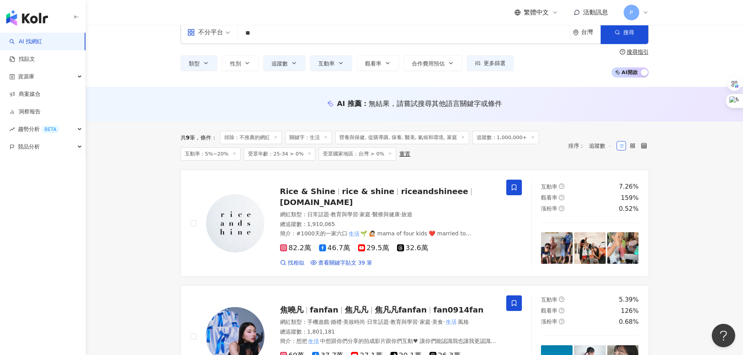
scroll to position [0, 0]
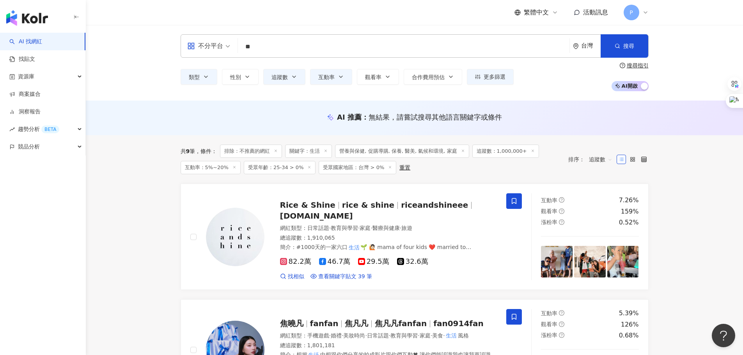
drag, startPoint x: 238, startPoint y: 32, endPoint x: 253, endPoint y: 40, distance: 16.8
click at [238, 33] on div "不分平台 ** 台灣 搜尋 類型 性別 追蹤數 互動率 觀看率 合作費用預估 更多篩選 篩選條件 關於網紅 互動潛力 受眾輪廓 獨家 關於網紅 類型 ( 請選…" at bounding box center [414, 63] width 657 height 76
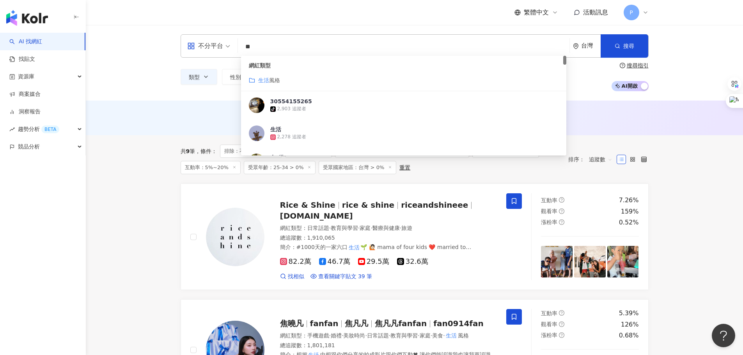
drag, startPoint x: 258, startPoint y: 43, endPoint x: 242, endPoint y: 47, distance: 16.6
click at [242, 47] on input "**" at bounding box center [403, 46] width 325 height 15
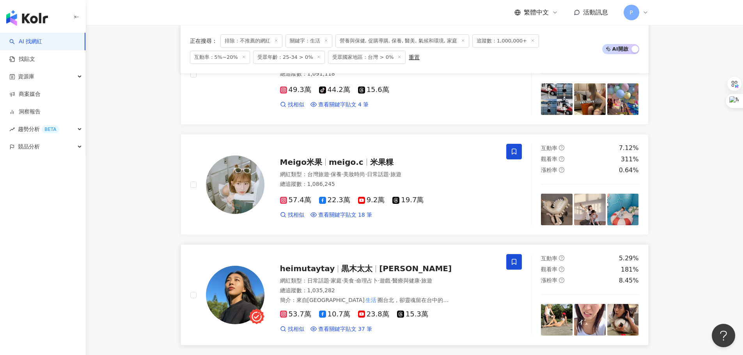
scroll to position [858, 0]
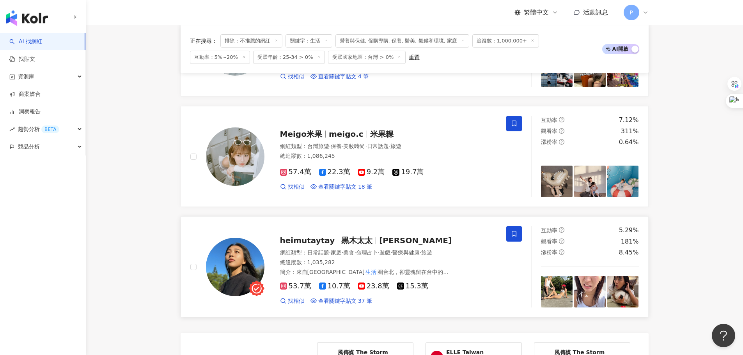
click at [330, 244] on span "heimutaytay" at bounding box center [311, 240] width 62 height 9
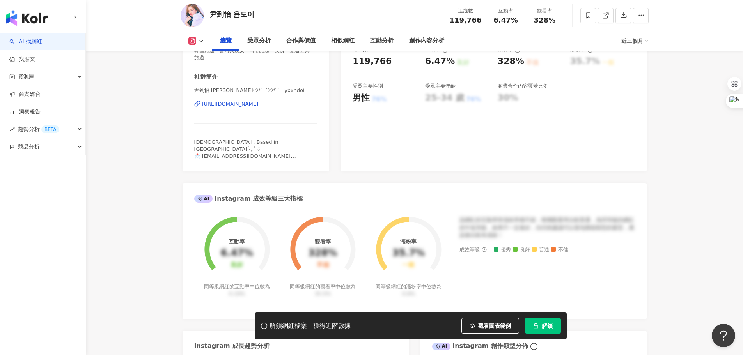
scroll to position [78, 0]
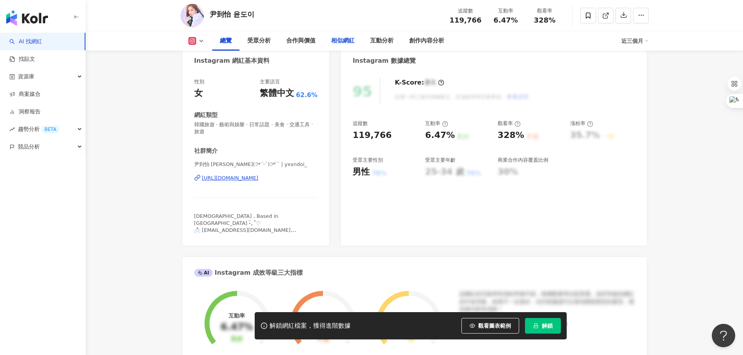
click at [345, 41] on div "相似網紅" at bounding box center [342, 40] width 23 height 9
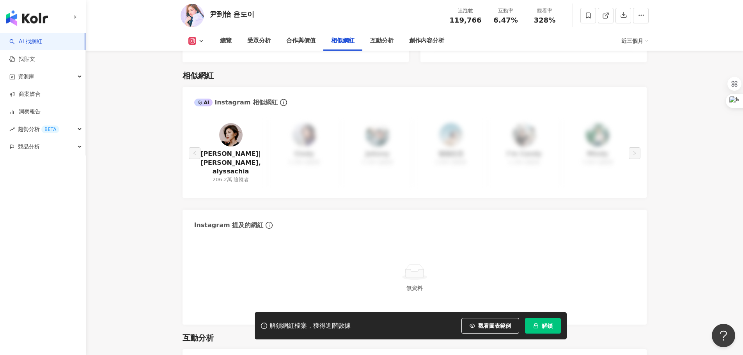
click at [548, 328] on span "解鎖" at bounding box center [547, 326] width 11 height 6
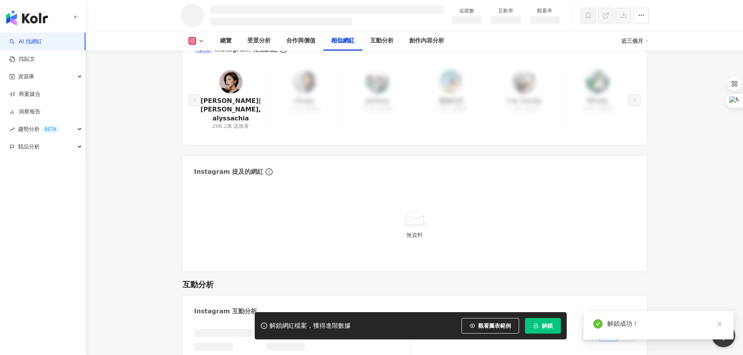
scroll to position [1102, 0]
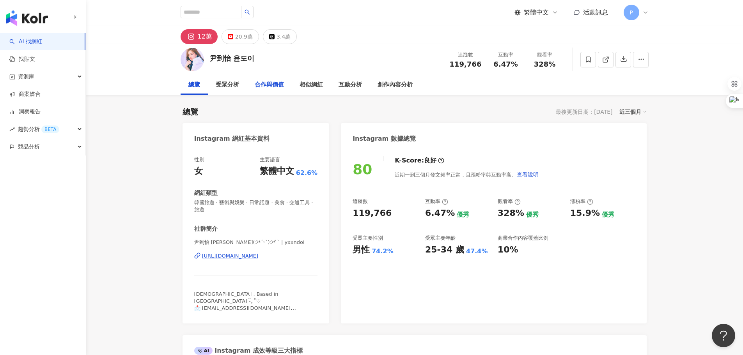
drag, startPoint x: 268, startPoint y: 89, endPoint x: 282, endPoint y: 99, distance: 17.5
click at [268, 89] on div "合作與價值" at bounding box center [269, 84] width 29 height 9
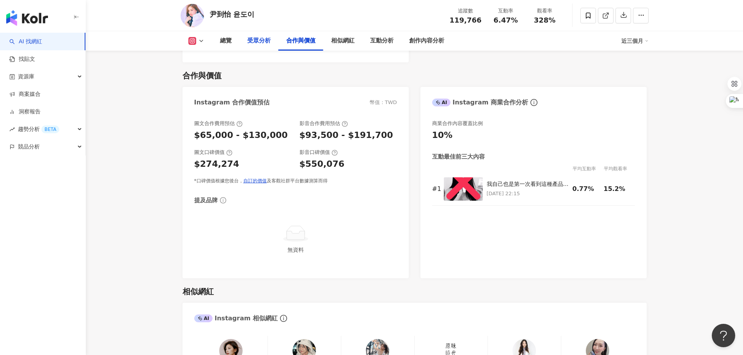
click at [266, 41] on div "受眾分析" at bounding box center [258, 40] width 23 height 9
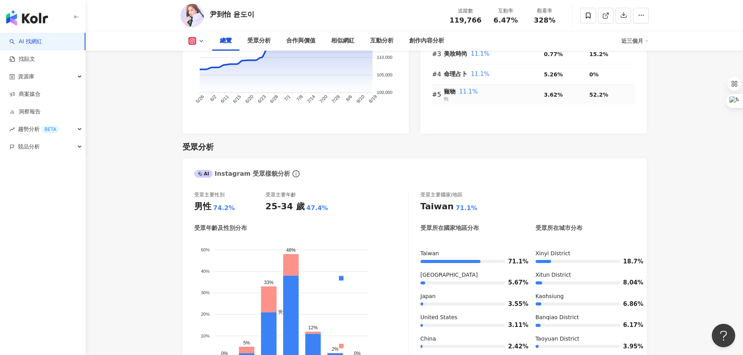
scroll to position [588, 0]
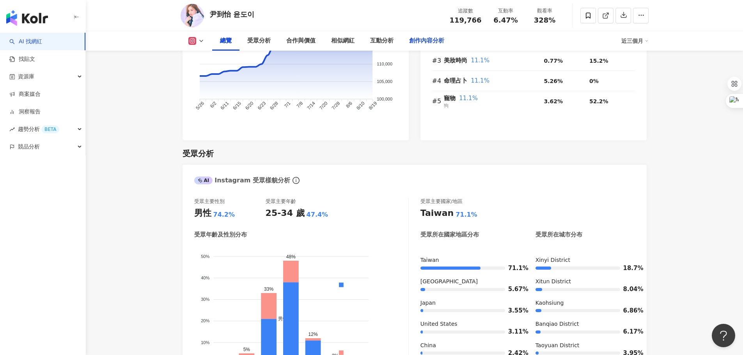
click at [423, 37] on div "創作內容分析" at bounding box center [426, 40] width 35 height 9
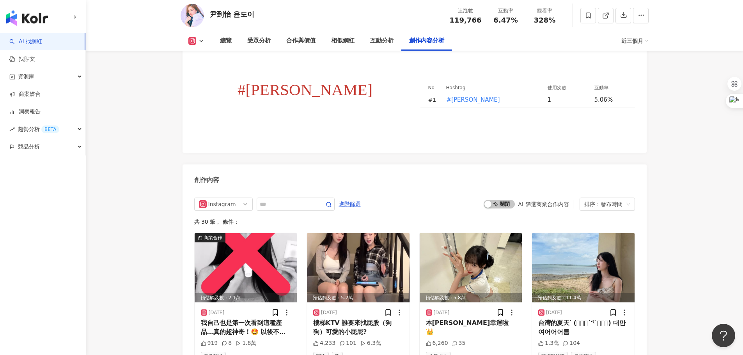
scroll to position [2325, 0]
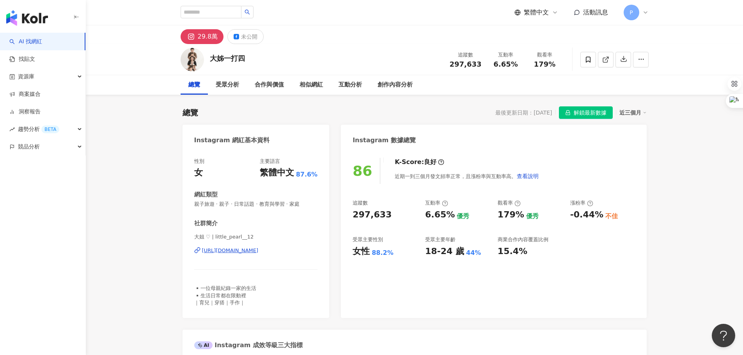
click at [254, 252] on div "https://www.instagram.com/little_pearl__12/" at bounding box center [230, 250] width 57 height 7
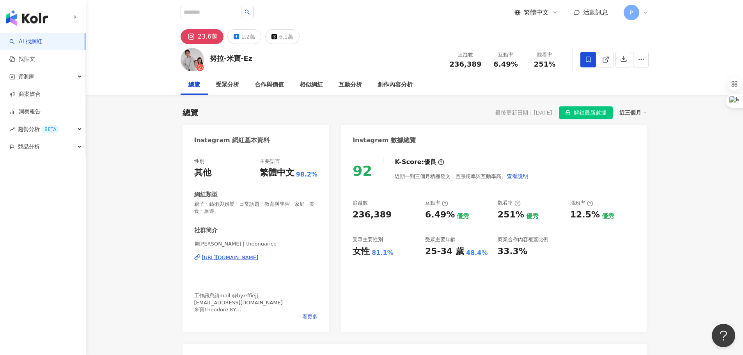
click at [263, 263] on div "[PERSON_NAME] | theonuarice [URL][DOMAIN_NAME]" at bounding box center [256, 264] width 124 height 46
click at [259, 260] on div "[URL][DOMAIN_NAME]" at bounding box center [230, 257] width 57 height 7
drag, startPoint x: 412, startPoint y: 219, endPoint x: 449, endPoint y: 217, distance: 37.1
click at [449, 217] on div "追蹤數 236,389 互動率 6.49% 優秀 觀看率 251% 優秀 漲粉率 12.5% 優秀 受眾主要性別 女性 81.1% 受眾主要年齡 25-34 …" at bounding box center [494, 229] width 282 height 58
click at [446, 218] on div "6.49%" at bounding box center [440, 215] width 30 height 12
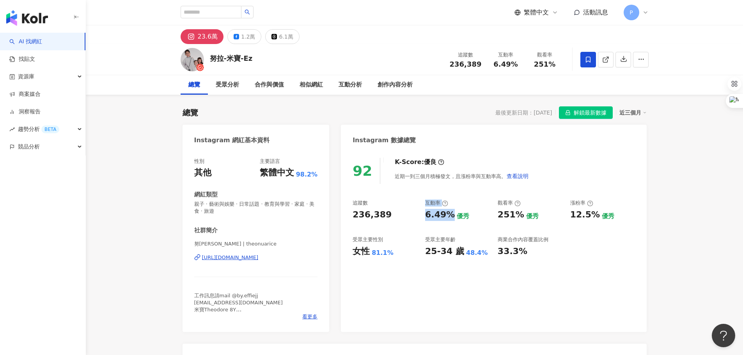
drag, startPoint x: 449, startPoint y: 218, endPoint x: 424, endPoint y: 213, distance: 24.7
click at [448, 218] on div "6.49%" at bounding box center [440, 215] width 30 height 12
click at [424, 213] on div "追蹤數 236,389 互動率 6.49% 優秀 觀看率 251% 優秀 漲粉率 12.5% 優秀 受眾主要性別 女性 81.1% 受眾主要年齡 25-34 …" at bounding box center [494, 229] width 282 height 58
drag, startPoint x: 424, startPoint y: 213, endPoint x: 447, endPoint y: 215, distance: 23.1
click at [447, 215] on div "追蹤數 236,389 互動率 6.49% 優秀 觀看率 251% 優秀 漲粉率 12.5% 優秀 受眾主要性別 女性 81.1% 受眾主要年齡 25-34 …" at bounding box center [494, 229] width 282 height 58
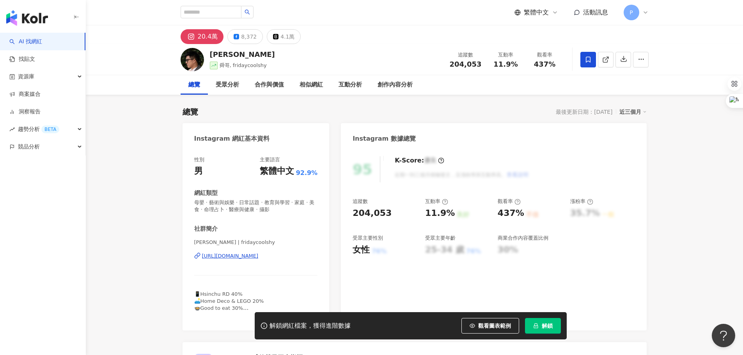
click at [259, 255] on div "[URL][DOMAIN_NAME]" at bounding box center [230, 256] width 57 height 7
click at [224, 14] on input "search" at bounding box center [211, 12] width 61 height 12
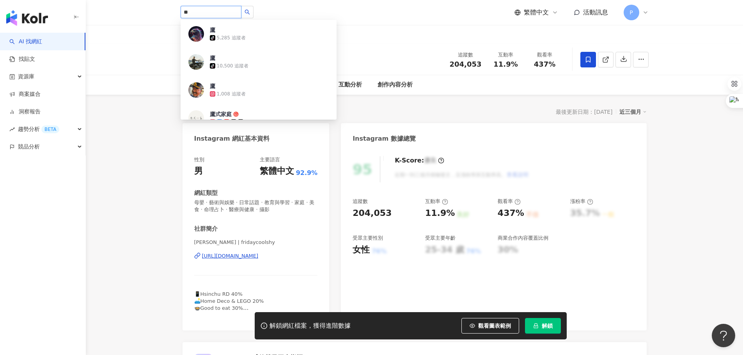
type input "**"
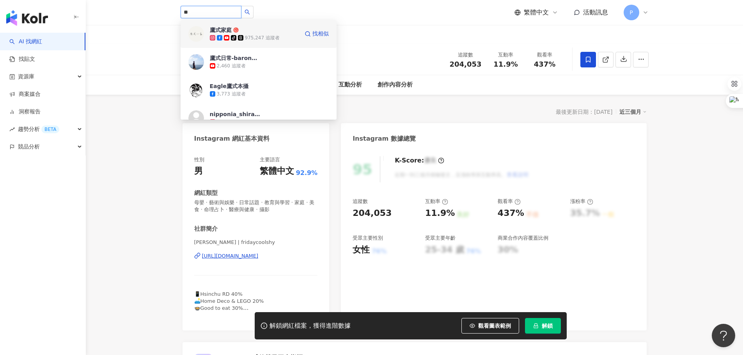
click at [225, 36] on icon at bounding box center [226, 37] width 5 height 5
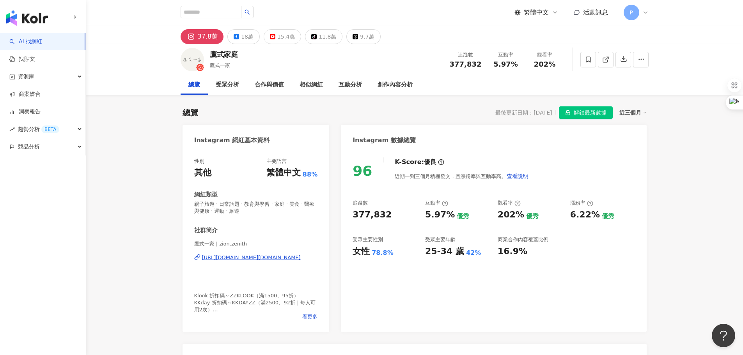
click at [247, 259] on div "[URL][DOMAIN_NAME][DOMAIN_NAME]" at bounding box center [251, 257] width 99 height 7
click at [322, 88] on div "相似網紅" at bounding box center [311, 84] width 23 height 9
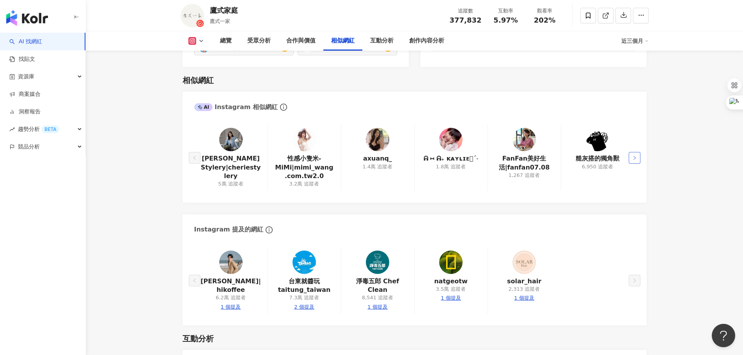
click at [633, 156] on icon "right" at bounding box center [634, 158] width 5 height 5
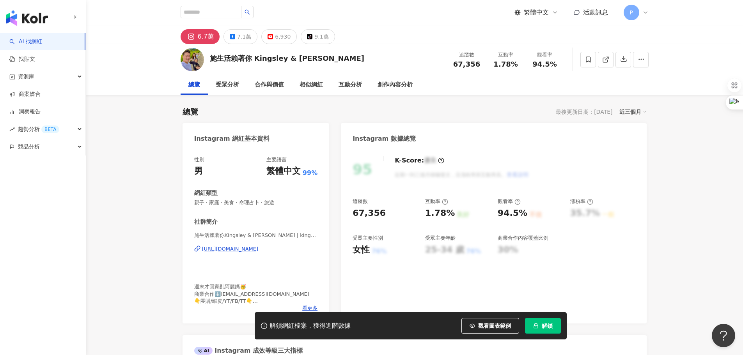
click at [259, 249] on div "https://www.instagram.com/kingsley_730/" at bounding box center [230, 249] width 57 height 7
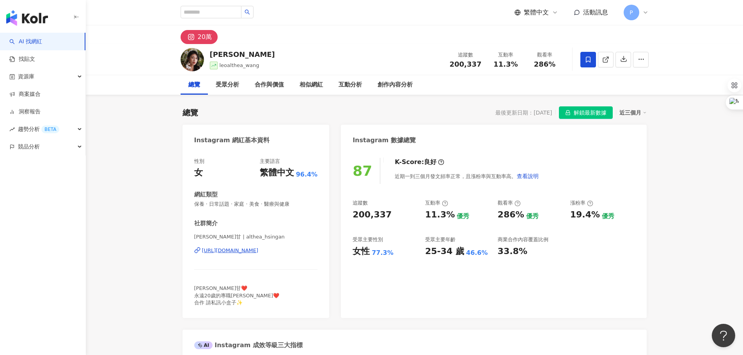
click at [250, 249] on div "[URL][DOMAIN_NAME]" at bounding box center [230, 250] width 57 height 7
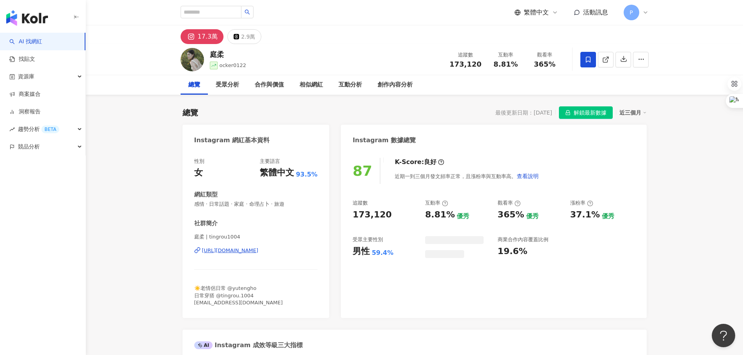
click at [259, 251] on div "https://www.instagram.com/tingrou1004/" at bounding box center [230, 250] width 57 height 7
click at [231, 85] on div "受眾分析" at bounding box center [227, 84] width 23 height 9
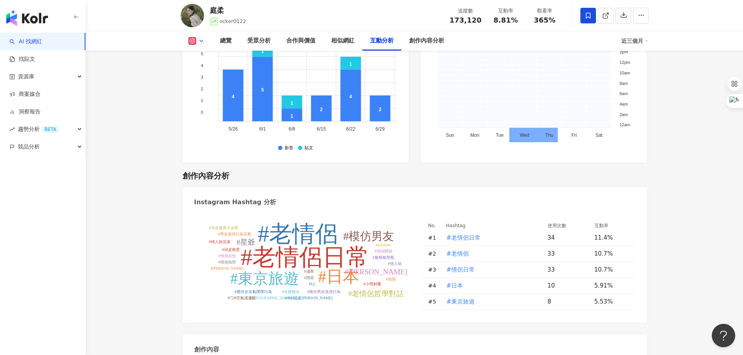
scroll to position [2165, 0]
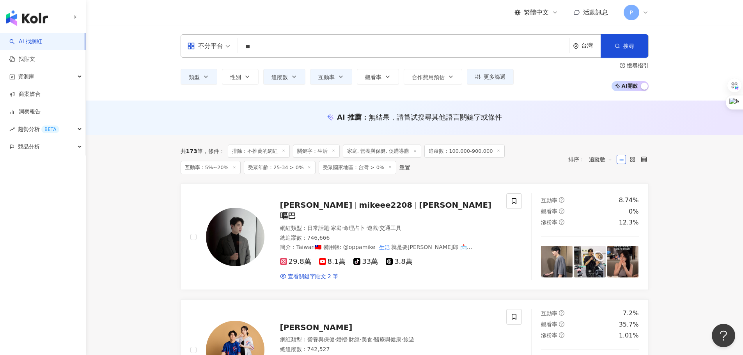
click at [274, 51] on input "**" at bounding box center [403, 46] width 325 height 15
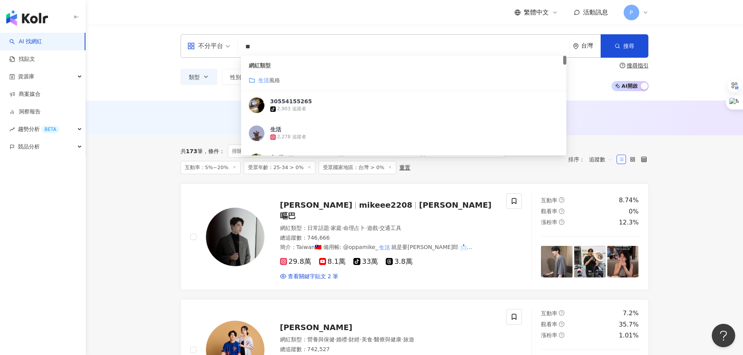
drag, startPoint x: 250, startPoint y: 48, endPoint x: 229, endPoint y: 48, distance: 20.7
click at [229, 48] on div "不分平台 ** 台灣 搜尋 customizedTag 網紅類型 生活 風格 30554155265 tiktok-icon 2,903 追蹤者 生活 2,2…" at bounding box center [415, 45] width 468 height 23
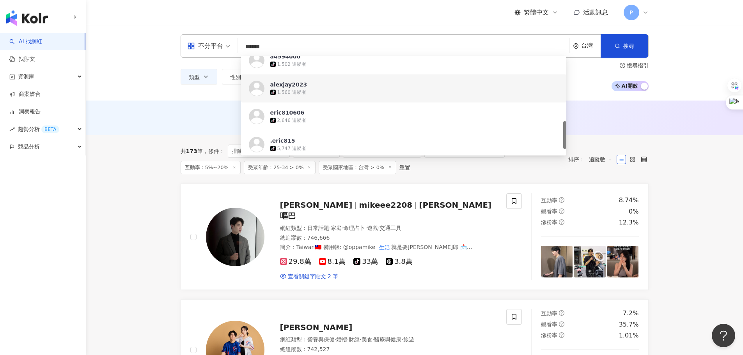
scroll to position [258, 0]
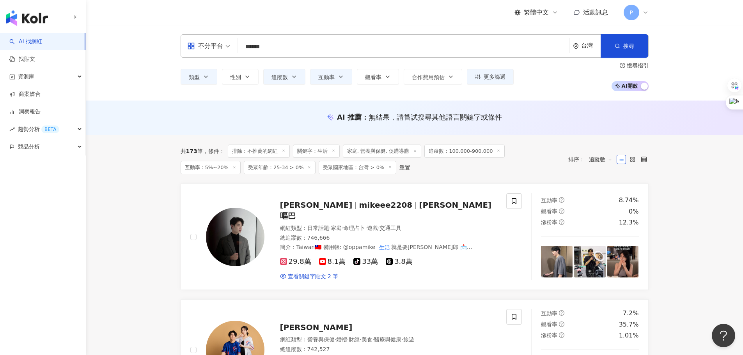
drag, startPoint x: 289, startPoint y: 36, endPoint x: 291, endPoint y: 44, distance: 7.8
click at [289, 36] on div "不分平台 ****** 台灣 搜尋 https://www.tiktok.com/@.eric815 keyword alexjay2023 tiktok-i…" at bounding box center [415, 45] width 468 height 23
click at [291, 44] on input "******" at bounding box center [403, 46] width 325 height 15
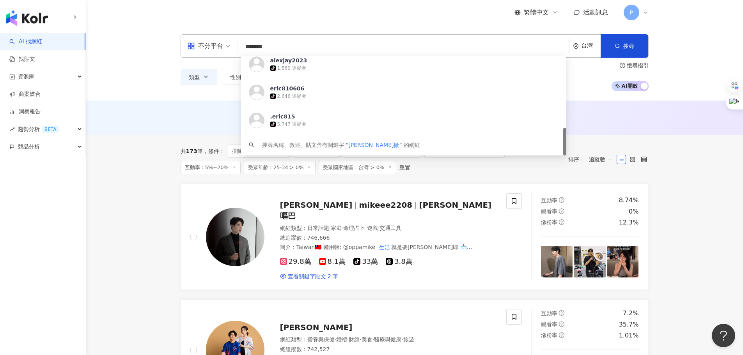
type input "*******"
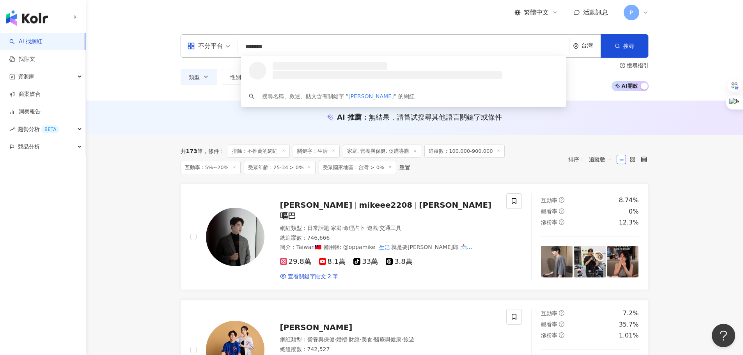
scroll to position [0, 0]
click at [323, 67] on circle at bounding box center [325, 66] width 4 height 4
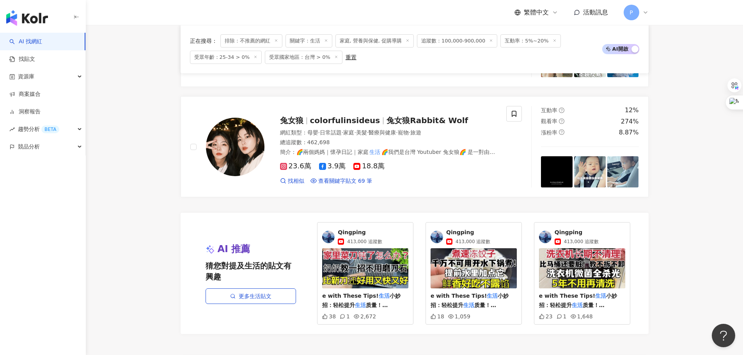
scroll to position [1443, 0]
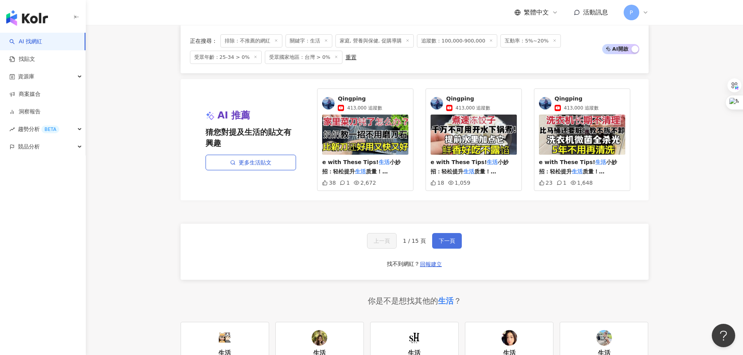
click at [437, 240] on button "下一頁" at bounding box center [447, 241] width 30 height 16
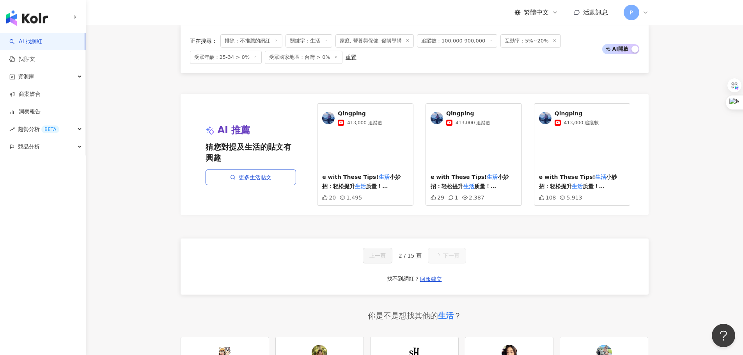
scroll to position [589, 0]
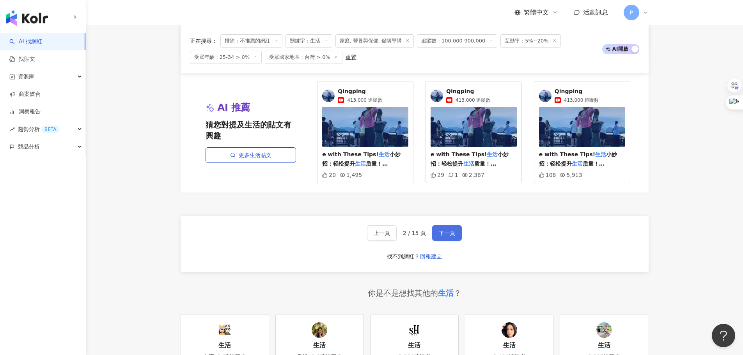
click at [445, 236] on span "下一頁" at bounding box center [447, 233] width 16 height 6
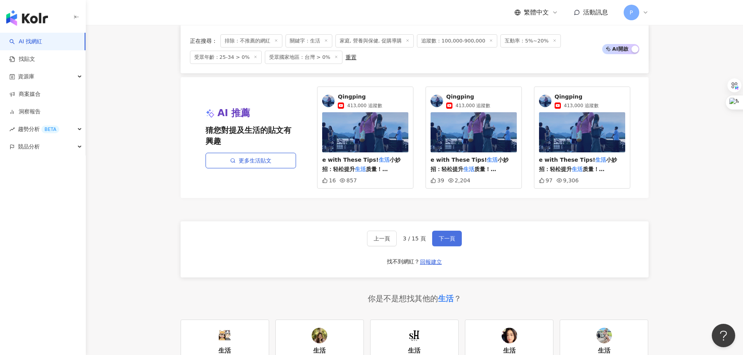
click at [447, 238] on span "下一頁" at bounding box center [447, 239] width 16 height 6
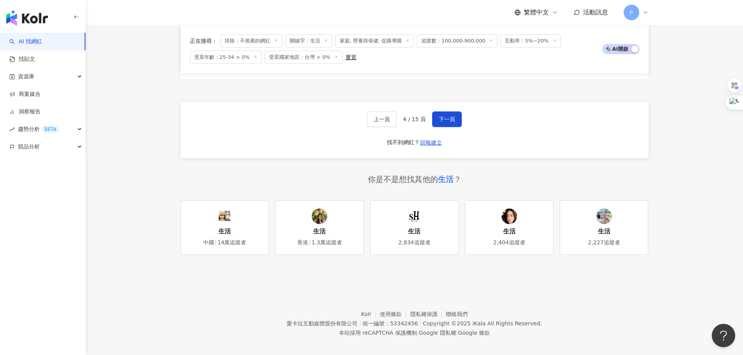
scroll to position [1579, 0]
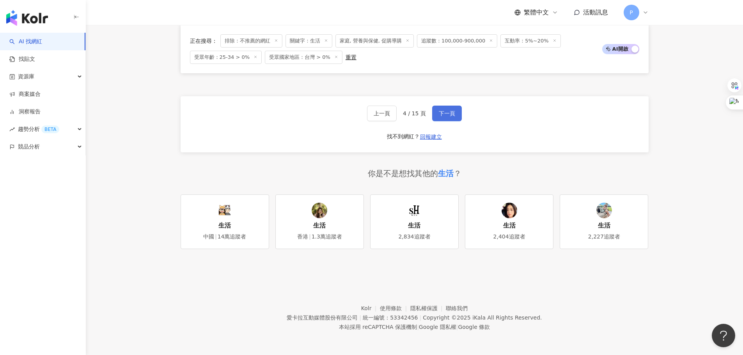
click at [448, 106] on button "下一頁" at bounding box center [447, 114] width 30 height 16
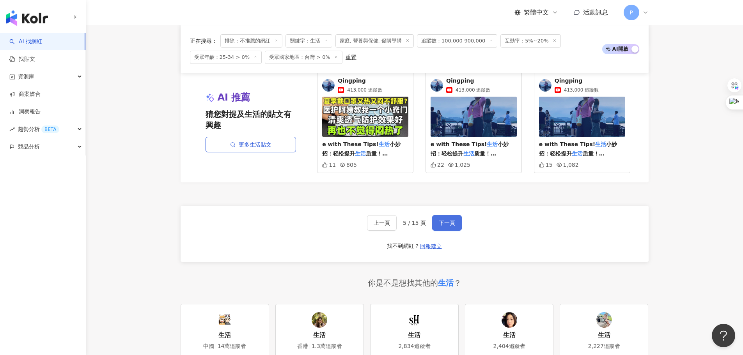
drag, startPoint x: 444, startPoint y: 222, endPoint x: 459, endPoint y: 222, distance: 14.5
click at [444, 222] on span "下一頁" at bounding box center [447, 223] width 16 height 6
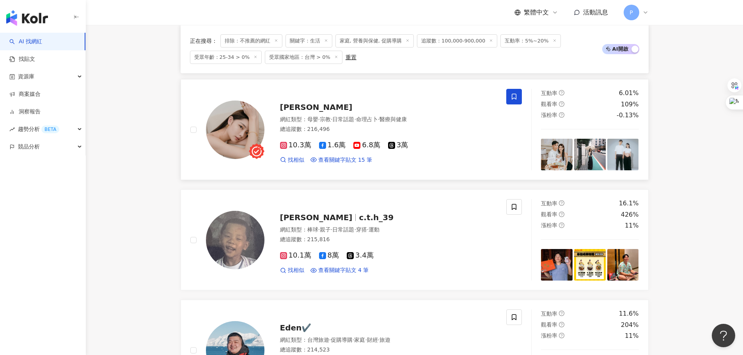
scroll to position [330, 0]
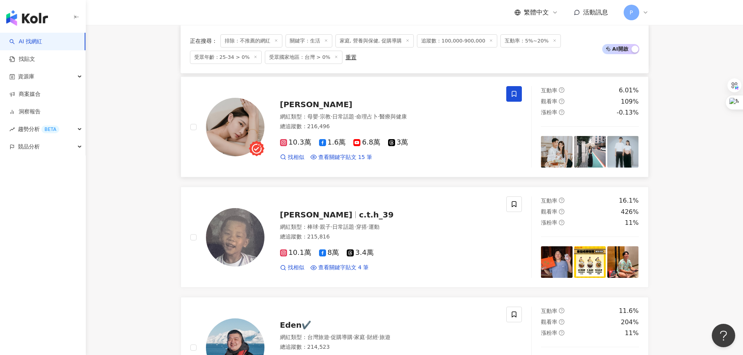
click at [299, 109] on span "李靜LJ" at bounding box center [316, 104] width 73 height 9
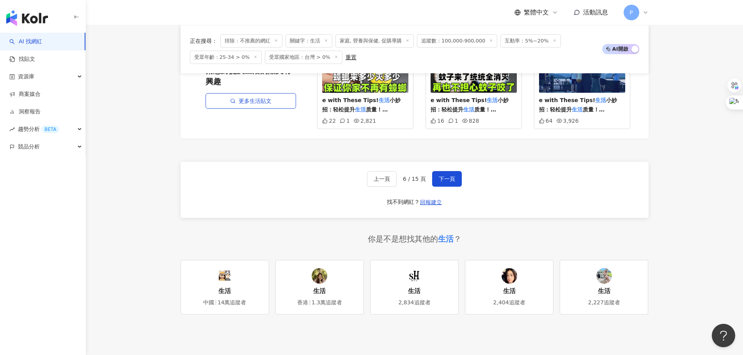
scroll to position [1501, 0]
click at [450, 194] on div "上一頁 6 / 15 頁 下一頁 找不到網紅？ 回報建立" at bounding box center [415, 189] width 468 height 56
click at [450, 181] on span "下一頁" at bounding box center [447, 178] width 16 height 6
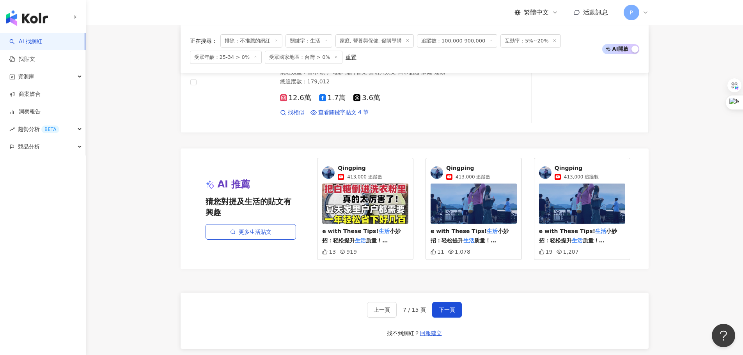
scroll to position [1413, 0]
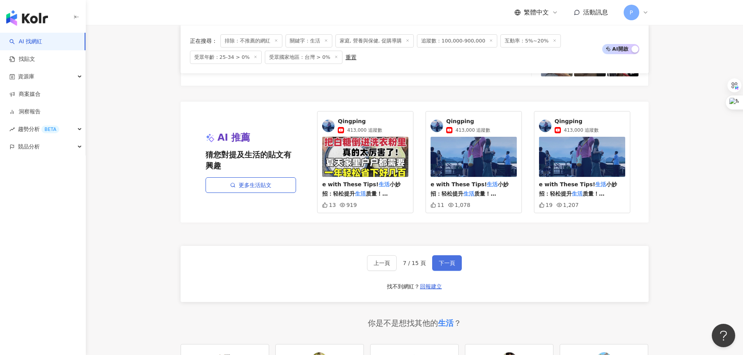
click at [456, 255] on button "下一頁" at bounding box center [447, 263] width 30 height 16
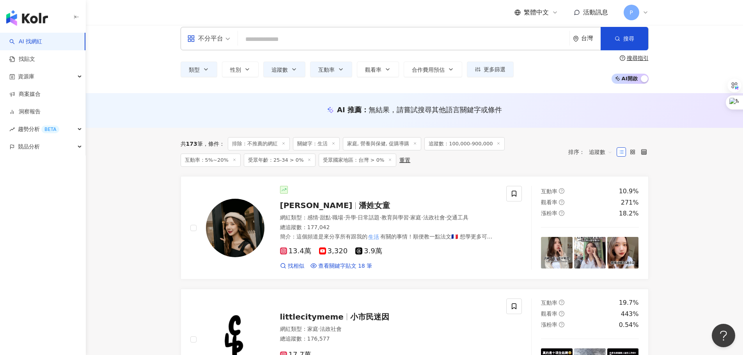
scroll to position [0, 0]
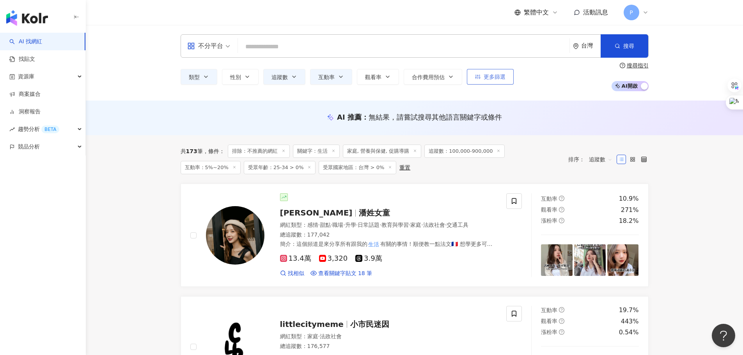
click at [493, 82] on button "更多篩選" at bounding box center [490, 77] width 47 height 16
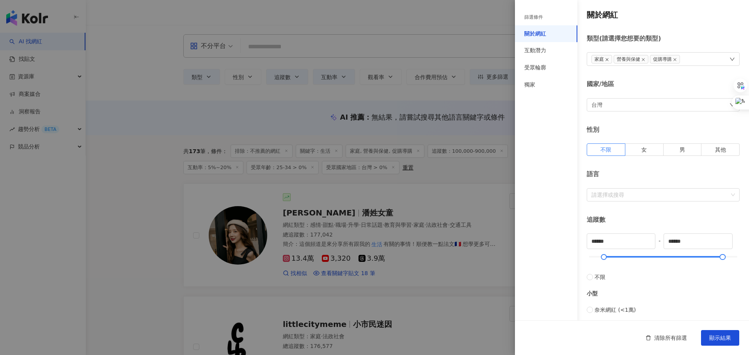
click at [607, 59] on icon "close" at bounding box center [607, 60] width 4 height 4
click at [619, 60] on icon "close" at bounding box center [621, 60] width 4 height 4
click at [729, 330] on div "清除所有篩選 顯示結果" at bounding box center [632, 338] width 234 height 35
click at [722, 340] on span "顯示結果" at bounding box center [720, 338] width 22 height 6
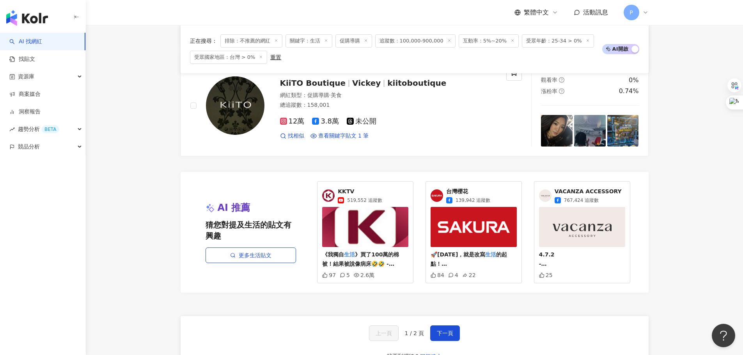
scroll to position [1365, 0]
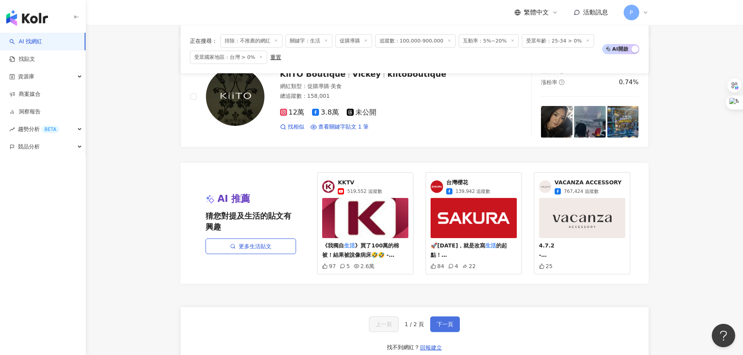
click at [455, 318] on button "下一頁" at bounding box center [445, 325] width 30 height 16
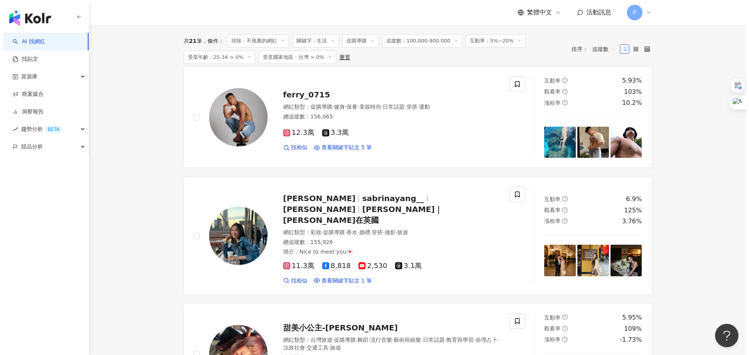
scroll to position [0, 0]
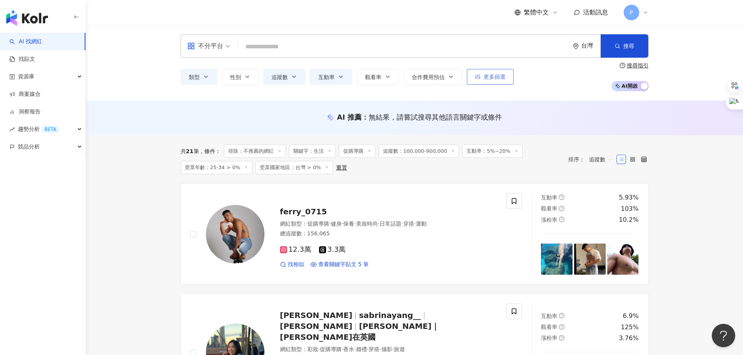
click at [503, 80] on span "更多篩選" at bounding box center [495, 77] width 22 height 6
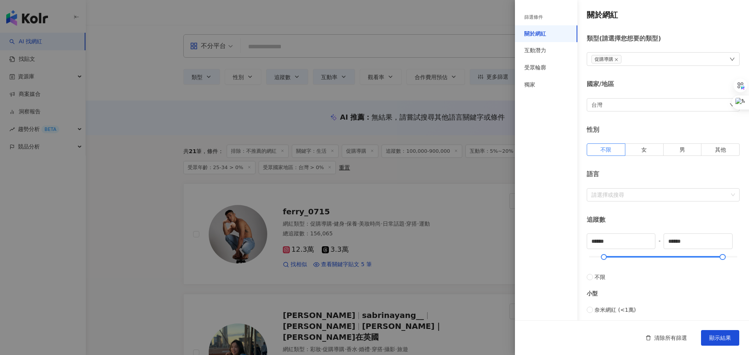
click at [635, 54] on div "促購導購" at bounding box center [663, 59] width 153 height 14
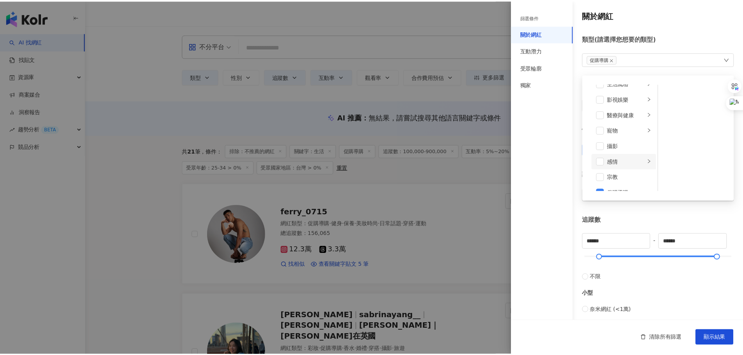
scroll to position [195, 0]
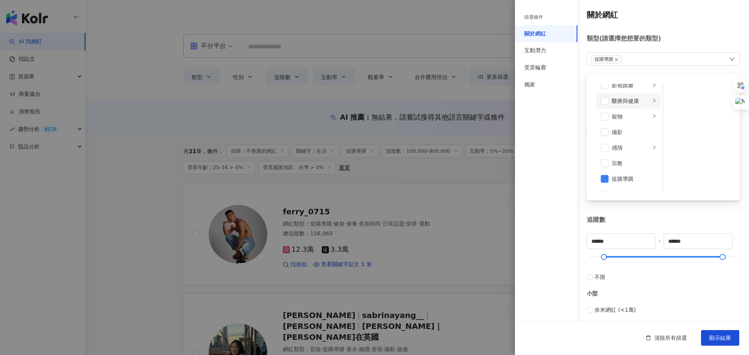
click at [637, 100] on div "醫療與健康" at bounding box center [631, 101] width 39 height 9
click at [673, 127] on span at bounding box center [673, 125] width 8 height 8
click at [725, 338] on span "顯示結果" at bounding box center [720, 338] width 22 height 6
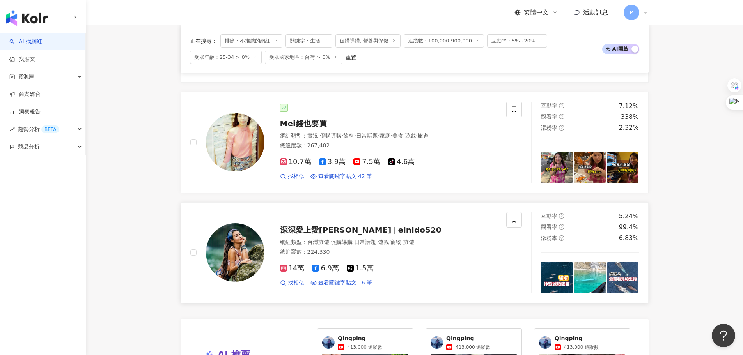
scroll to position [1443, 0]
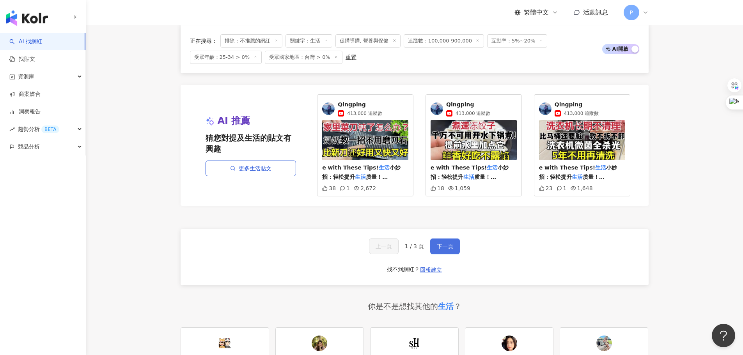
click at [439, 245] on span "下一頁" at bounding box center [445, 246] width 16 height 6
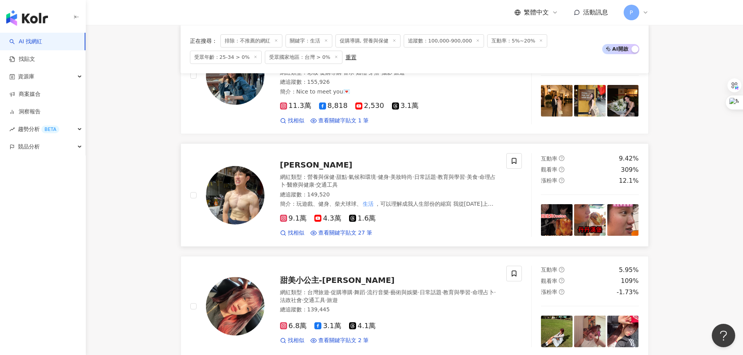
scroll to position [1050, 0]
click at [287, 160] on span "歐立德" at bounding box center [316, 164] width 73 height 9
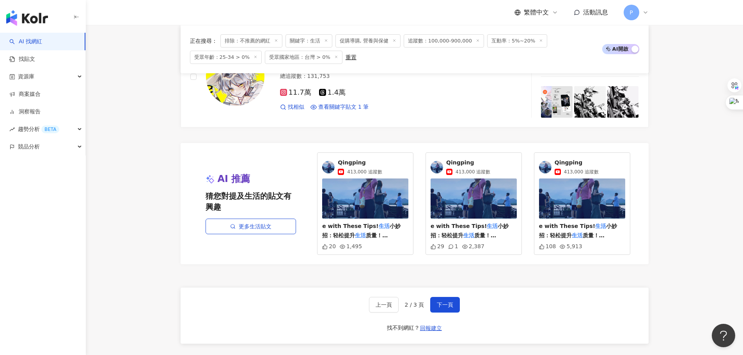
scroll to position [1402, 0]
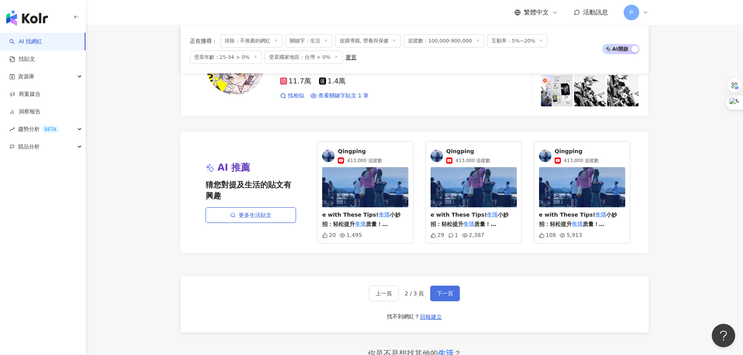
click at [443, 291] on span "下一頁" at bounding box center [445, 294] width 16 height 6
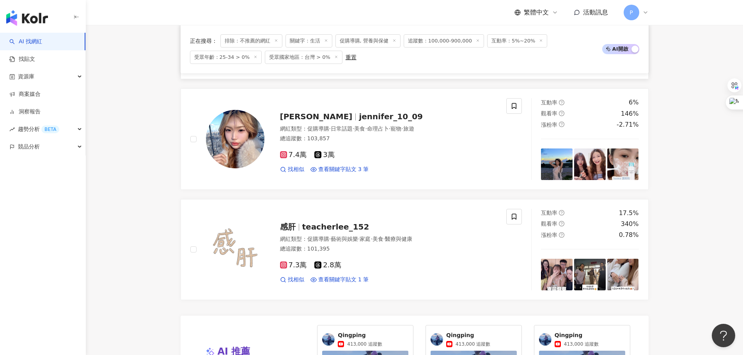
scroll to position [537, 0]
click at [345, 227] on span "teacherlee_152" at bounding box center [335, 226] width 67 height 9
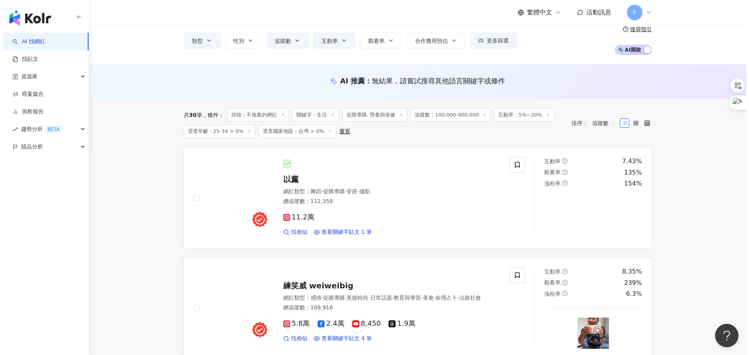
scroll to position [0, 0]
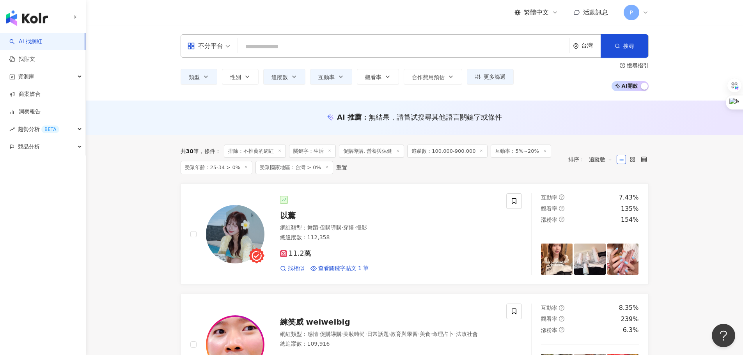
click at [461, 153] on span "追蹤數：100,000-900,000" at bounding box center [447, 151] width 80 height 13
click at [594, 160] on span "追蹤數" at bounding box center [600, 159] width 23 height 12
click at [504, 78] on span "更多篩選" at bounding box center [495, 77] width 22 height 6
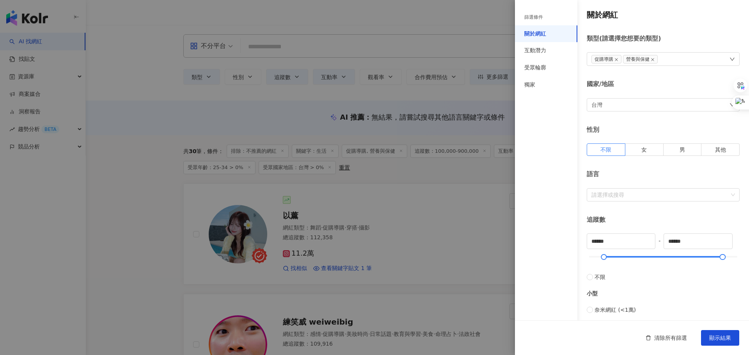
click at [676, 58] on div "促購導購 營養與保健" at bounding box center [663, 59] width 153 height 14
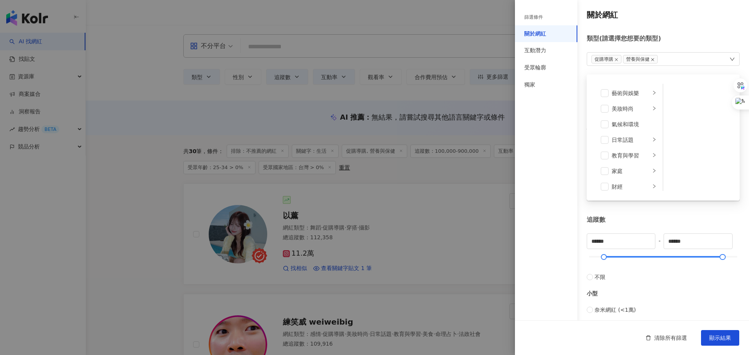
click at [653, 59] on icon "close" at bounding box center [652, 59] width 3 height 3
click at [633, 125] on div "影視娛樂" at bounding box center [631, 124] width 39 height 9
click at [680, 140] on div "日本偶像" at bounding box center [702, 140] width 45 height 9
click at [680, 152] on div "韓國偶像" at bounding box center [702, 155] width 45 height 9
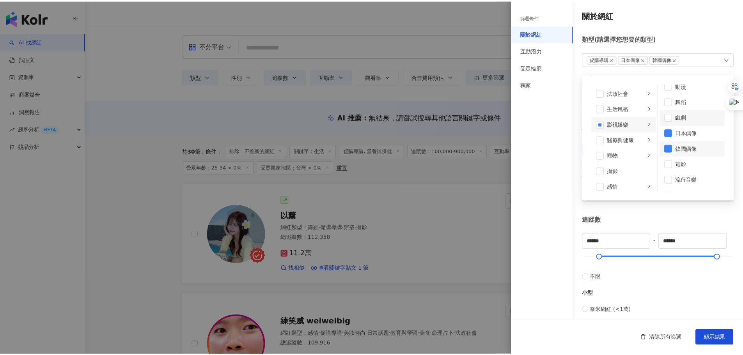
scroll to position [0, 0]
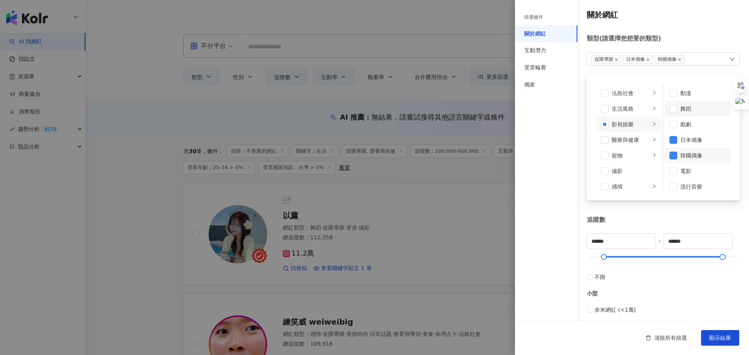
click at [680, 106] on div "舞蹈" at bounding box center [702, 109] width 45 height 9
click at [729, 339] on span "顯示結果" at bounding box center [720, 338] width 22 height 6
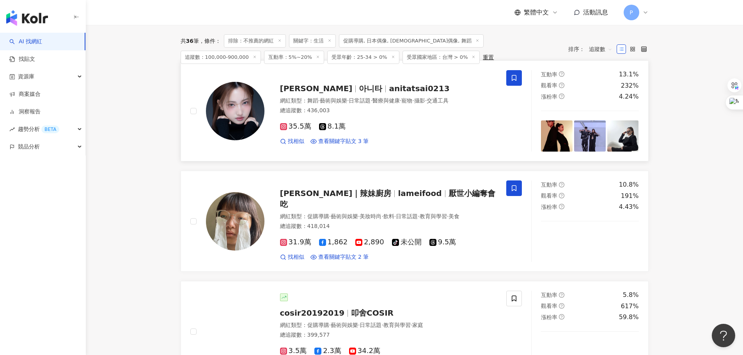
scroll to position [78, 0]
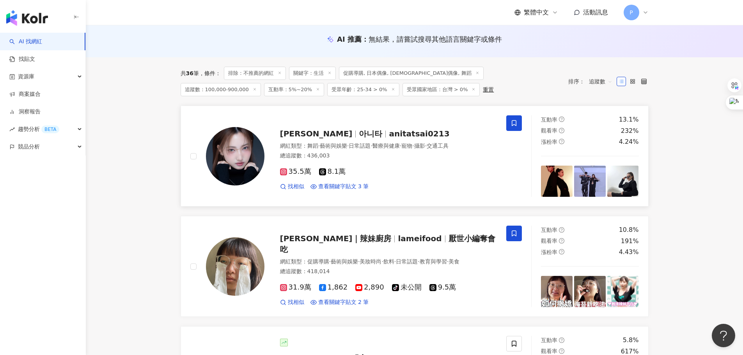
click at [389, 137] on span "anitatsai0213" at bounding box center [419, 133] width 60 height 9
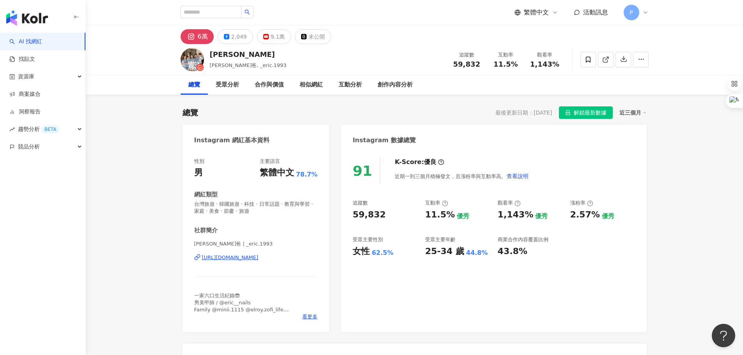
click at [252, 257] on div "[URL][DOMAIN_NAME]" at bounding box center [230, 257] width 57 height 7
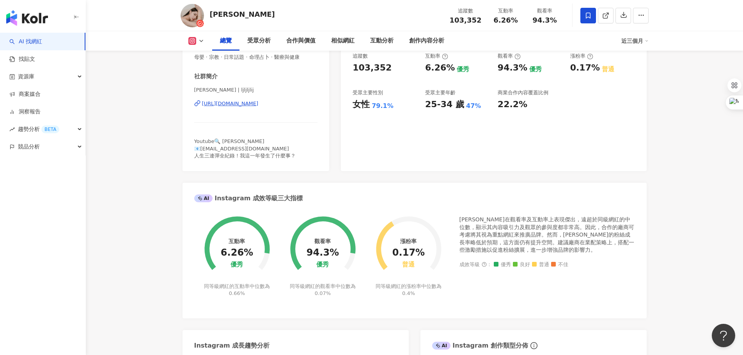
scroll to position [156, 0]
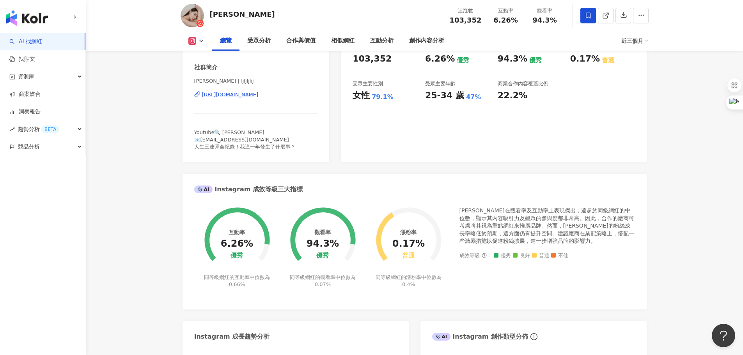
click at [259, 91] on div "[URL][DOMAIN_NAME]" at bounding box center [230, 94] width 57 height 7
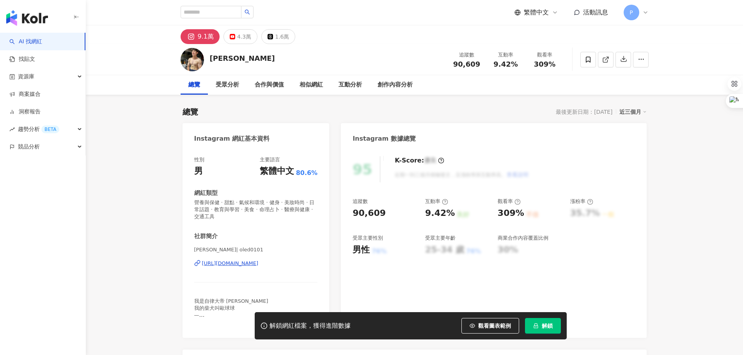
click at [261, 269] on div "歐立德 | oled0101 https://www.instagram.com/oled0101/" at bounding box center [256, 270] width 124 height 46
click at [259, 264] on div "https://www.instagram.com/oled0101/" at bounding box center [230, 263] width 57 height 7
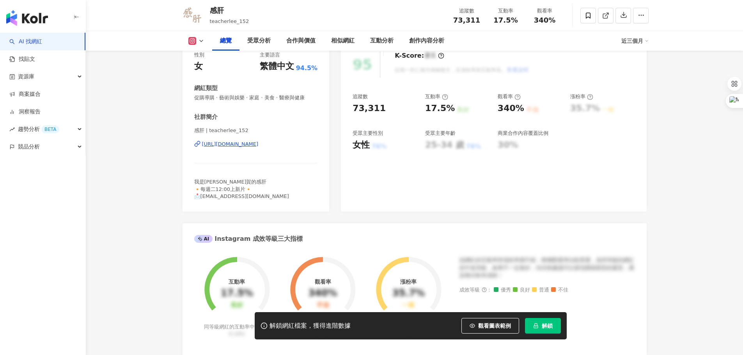
scroll to position [117, 0]
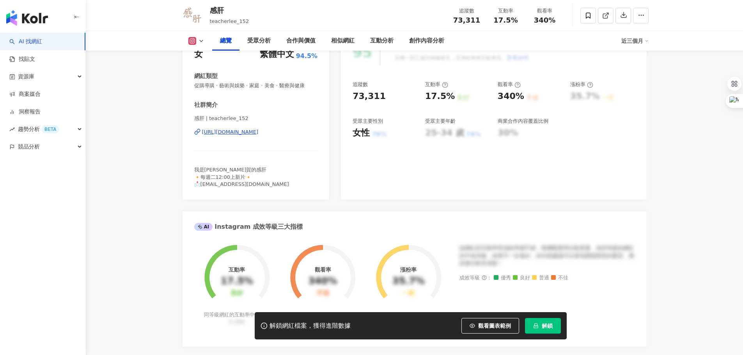
click at [537, 327] on icon "lock" at bounding box center [535, 325] width 5 height 5
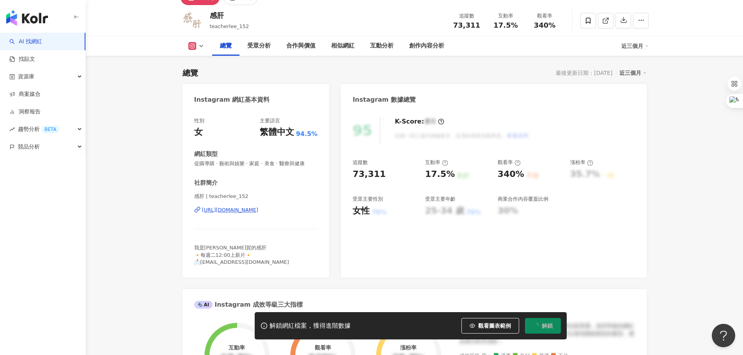
scroll to position [0, 0]
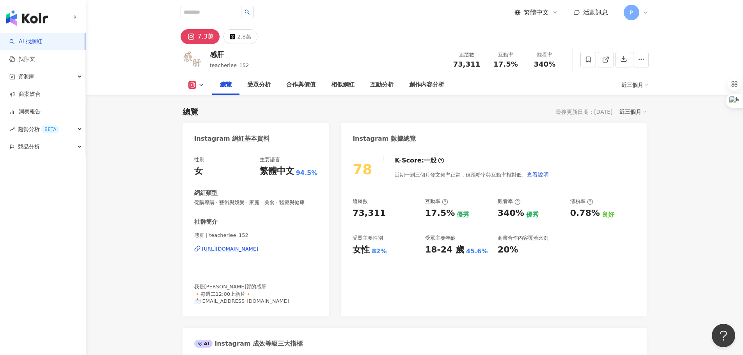
click at [254, 247] on div "[URL][DOMAIN_NAME]" at bounding box center [230, 249] width 57 height 7
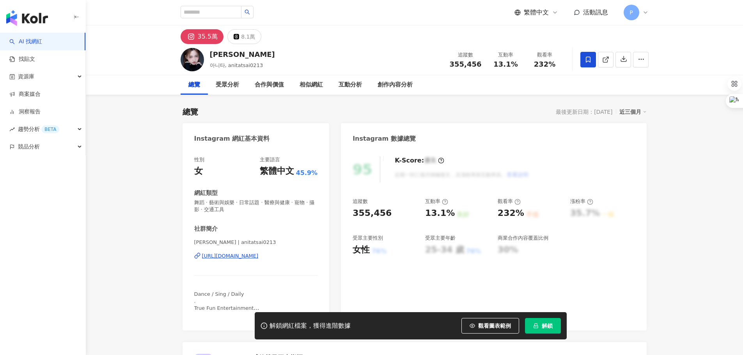
click at [558, 323] on button "解鎖" at bounding box center [543, 326] width 36 height 16
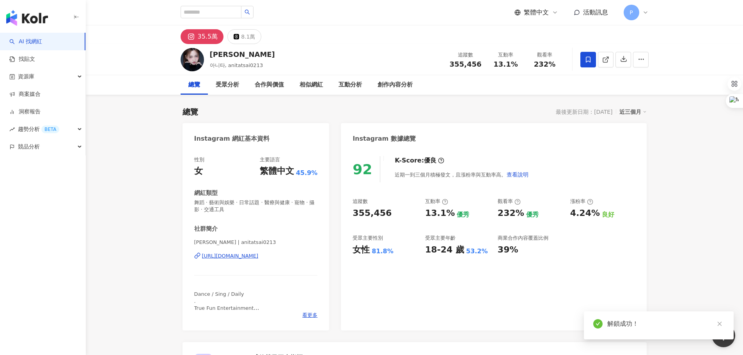
click at [259, 258] on div "[URL][DOMAIN_NAME]" at bounding box center [230, 256] width 57 height 7
click at [215, 16] on input "search" at bounding box center [211, 12] width 61 height 12
type input "**"
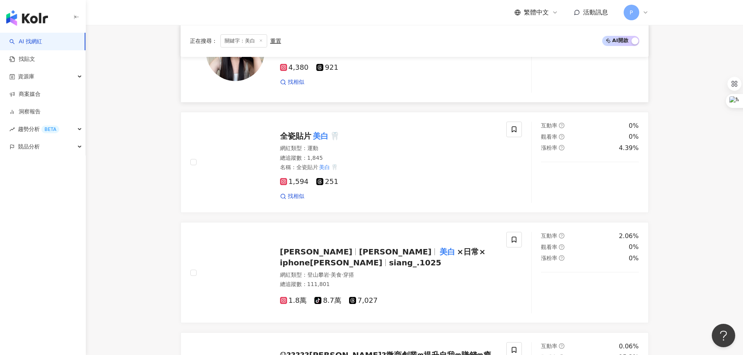
scroll to position [390, 0]
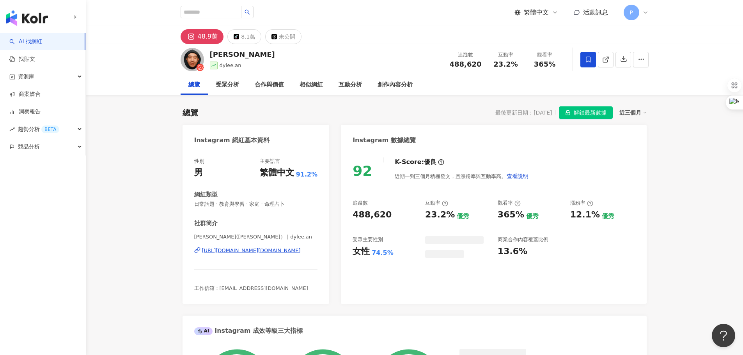
click at [254, 254] on div "https://www.instagram.com/dylee.an/" at bounding box center [251, 250] width 99 height 7
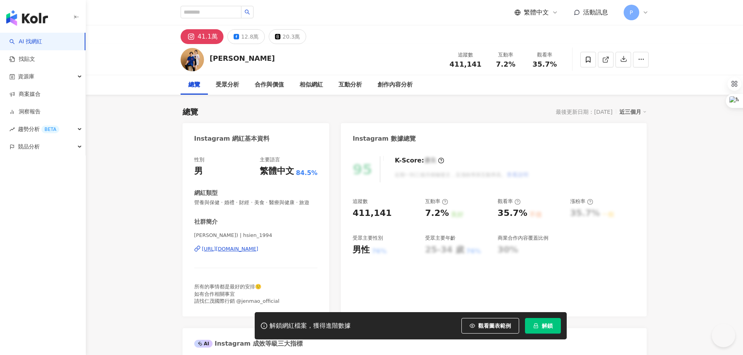
click at [259, 253] on div "[URL][DOMAIN_NAME]" at bounding box center [230, 249] width 57 height 7
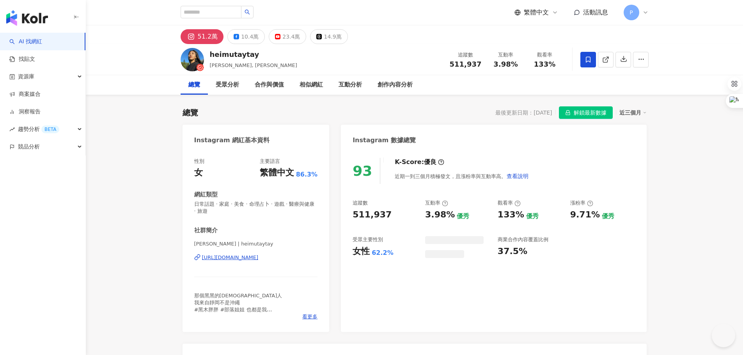
click at [259, 254] on div "[URL][DOMAIN_NAME]" at bounding box center [230, 257] width 57 height 7
drag, startPoint x: 423, startPoint y: 218, endPoint x: 448, endPoint y: 218, distance: 25.0
click at [448, 218] on div "追蹤數 511,937 互動率 3.98% 優秀 觀看率 133% 優秀 漲粉率 9.71% 優秀 受眾主要性別 女性 62.2% 受眾主要年齡 25-34 …" at bounding box center [494, 229] width 282 height 58
copy div "3.98%"
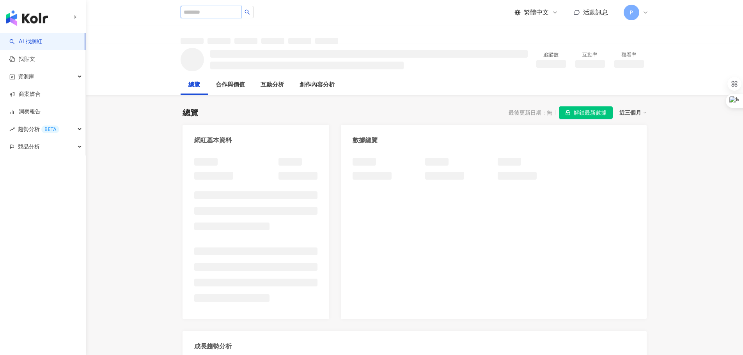
click at [227, 13] on input "search" at bounding box center [211, 12] width 61 height 12
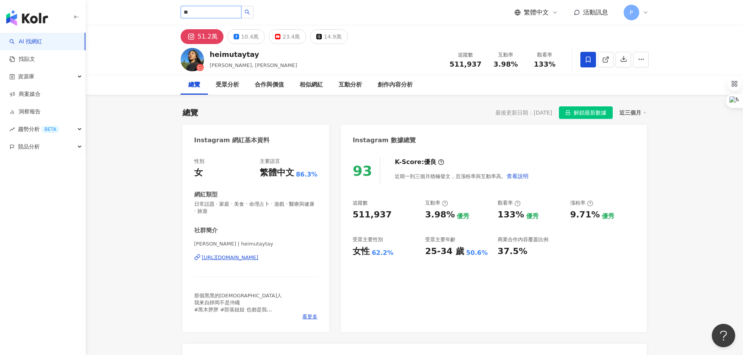
type input "**"
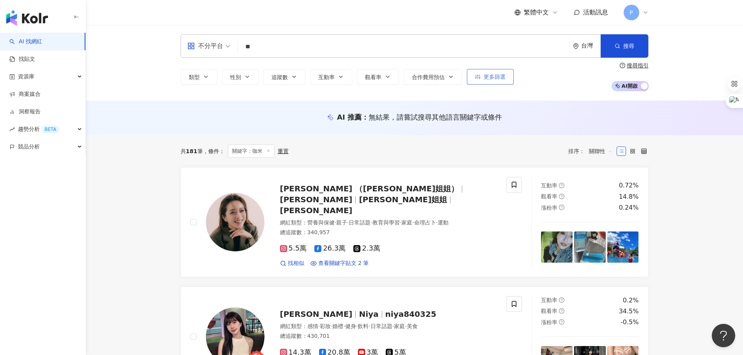
click at [489, 76] on span "更多篩選" at bounding box center [495, 77] width 22 height 6
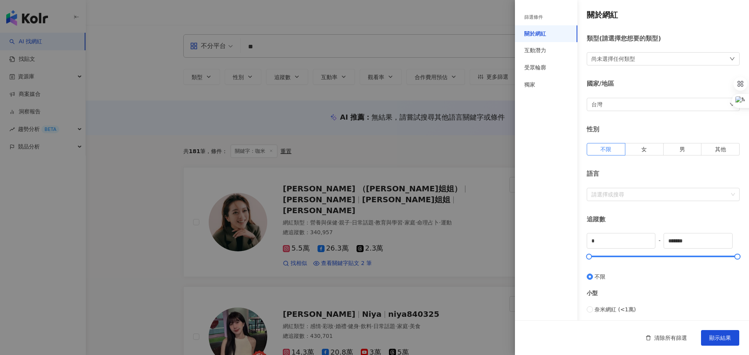
click at [446, 77] on div at bounding box center [374, 177] width 749 height 355
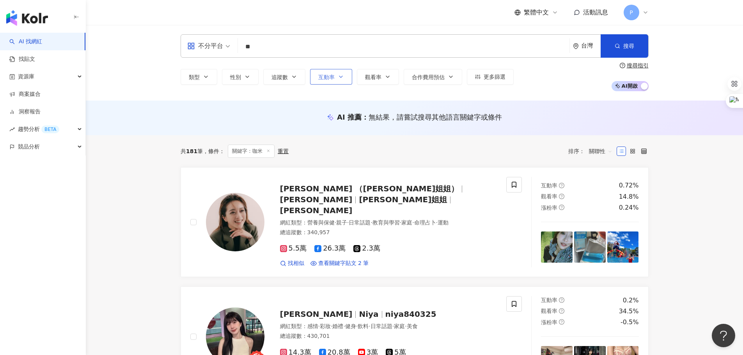
click at [338, 78] on icon "button" at bounding box center [341, 77] width 6 height 6
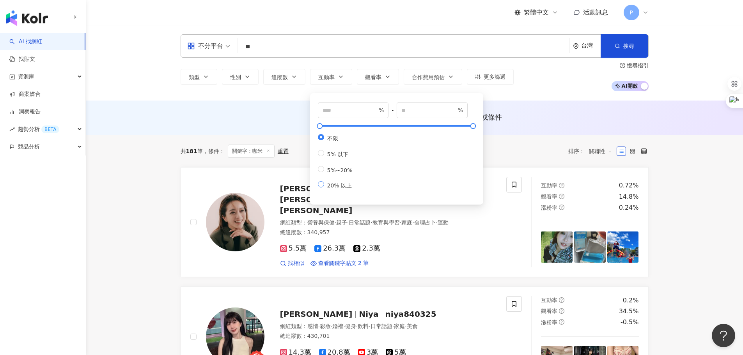
click at [331, 189] on span "20% 以上" at bounding box center [339, 186] width 31 height 6
click at [334, 174] on span "5%~20%" at bounding box center [340, 170] width 32 height 6
type input "*"
type input "**"
click at [369, 111] on input "*" at bounding box center [350, 110] width 55 height 9
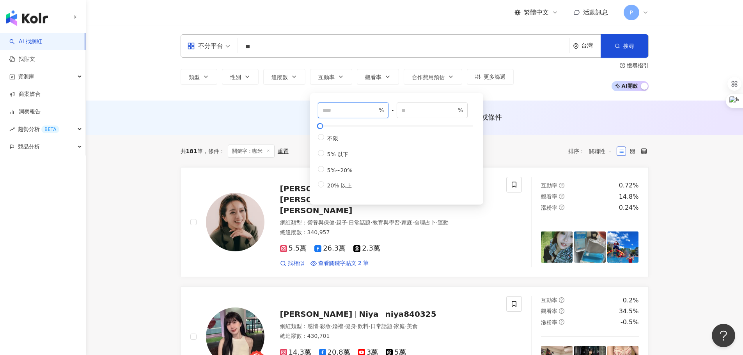
type input "*"
click at [518, 108] on div "AI 推薦 ： 無結果，請嘗試搜尋其他語言關鍵字或條件" at bounding box center [414, 118] width 657 height 35
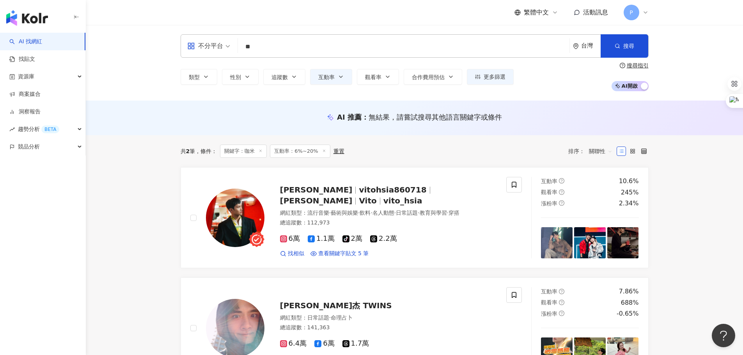
drag, startPoint x: 258, startPoint y: 51, endPoint x: 251, endPoint y: 52, distance: 7.1
click at [258, 52] on input "**" at bounding box center [403, 46] width 325 height 15
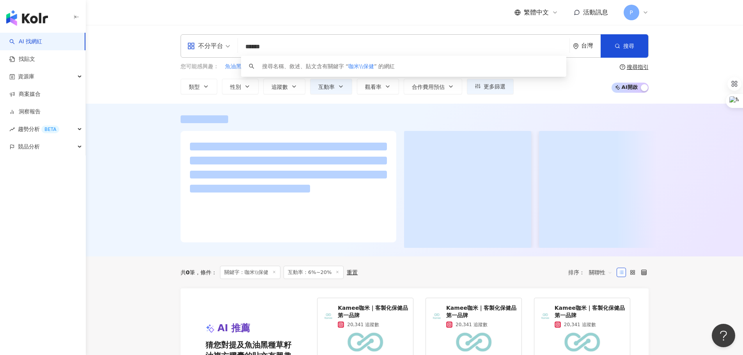
click at [263, 51] on input "******" at bounding box center [403, 46] width 325 height 15
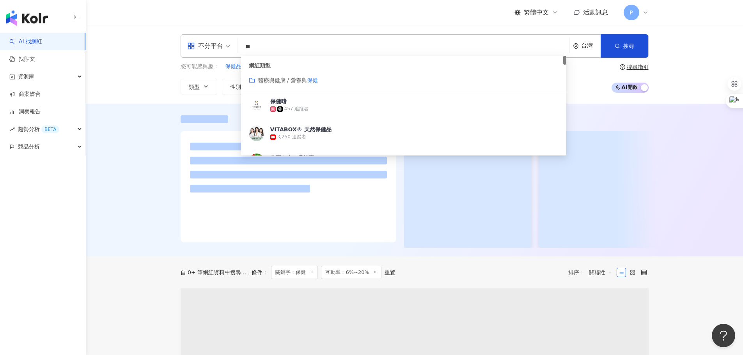
type input "**"
click at [151, 159] on div at bounding box center [414, 180] width 657 height 153
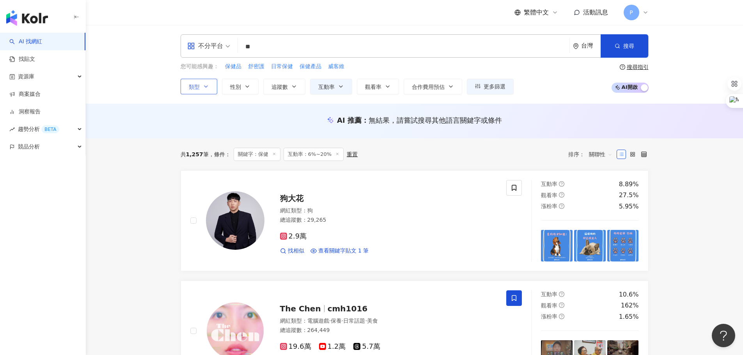
click at [191, 87] on span "類型" at bounding box center [194, 87] width 11 height 6
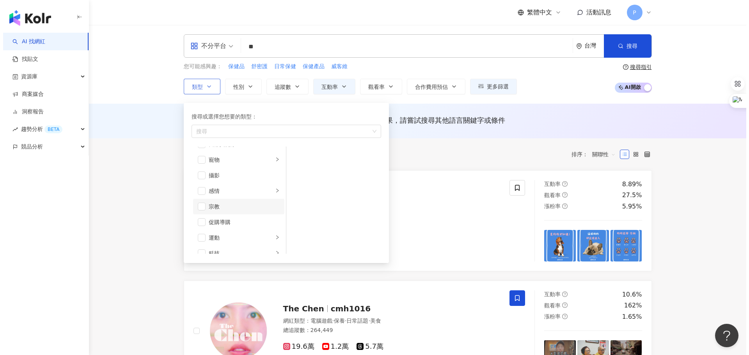
scroll to position [234, 0]
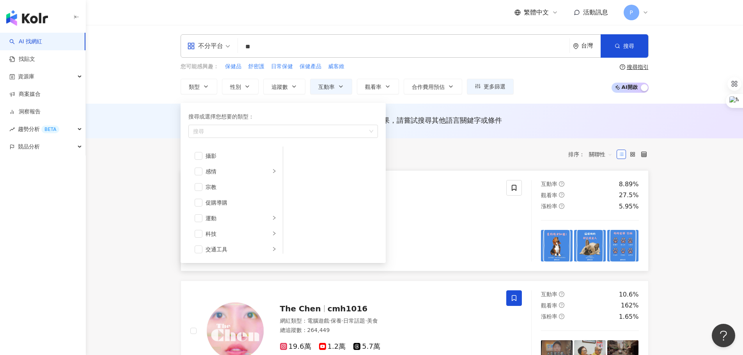
click at [419, 174] on link "狗大花 網紅類型 ： 狗 總追蹤數 ： 29,265 2.9萬 找相似 查看關鍵字貼文 1 筆 互動率 8.89% 觀看率 27.5% 漲粉率 5.95%" at bounding box center [415, 220] width 468 height 101
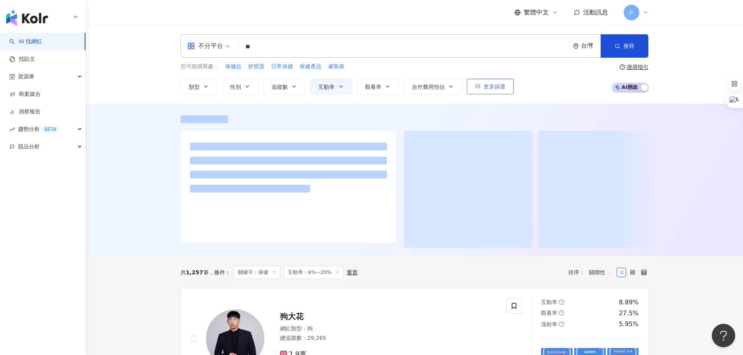
click at [499, 87] on span "更多篩選" at bounding box center [495, 86] width 22 height 6
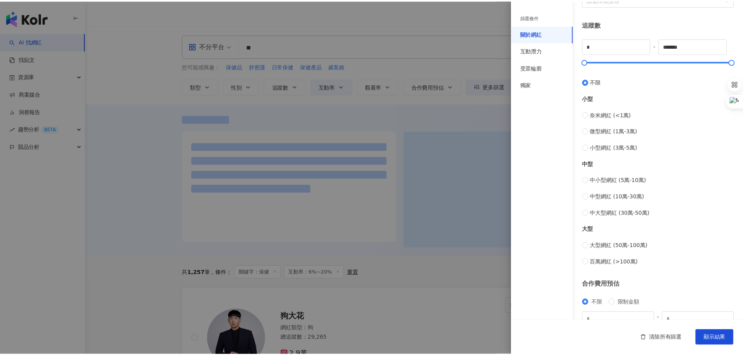
scroll to position [234, 0]
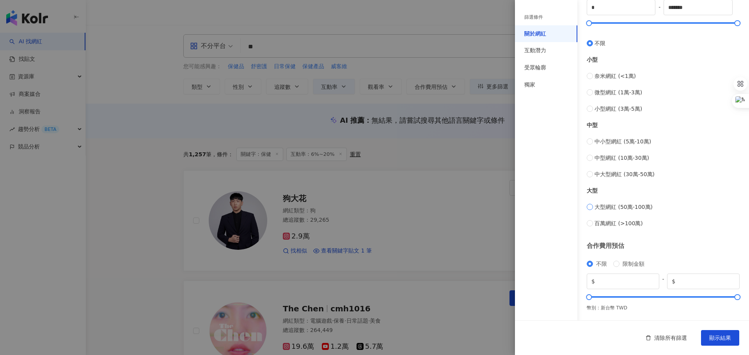
click at [620, 206] on span "大型網紅 (50萬-100萬)" at bounding box center [623, 207] width 58 height 9
type input "******"
click at [458, 190] on div at bounding box center [374, 177] width 749 height 355
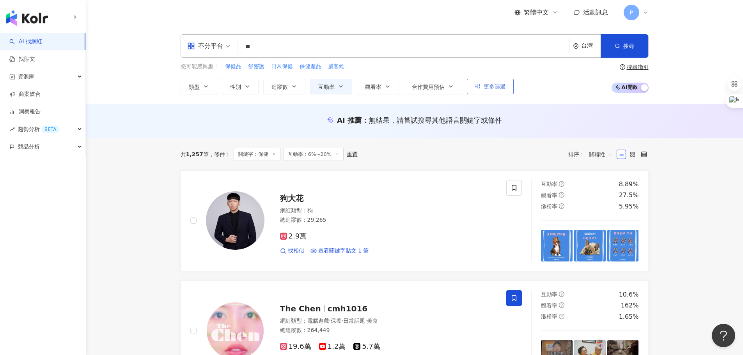
click at [492, 85] on span "更多篩選" at bounding box center [495, 86] width 22 height 6
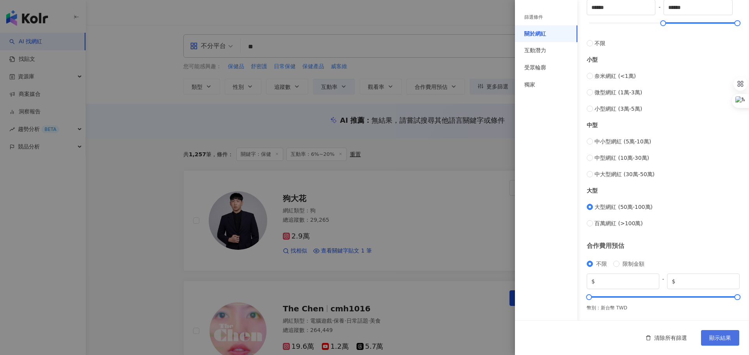
click at [721, 333] on button "顯示結果" at bounding box center [720, 338] width 38 height 16
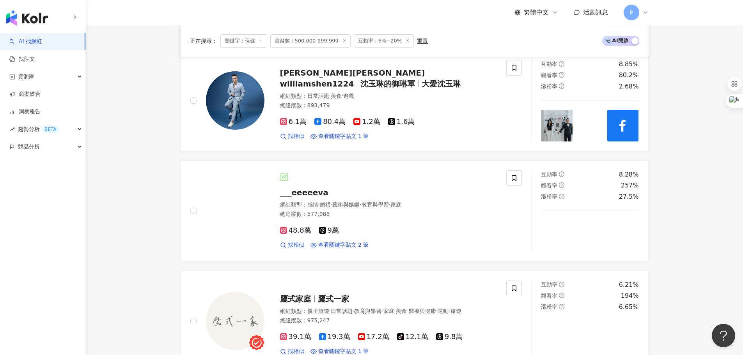
scroll to position [583, 0]
